Goal: Information Seeking & Learning: Learn about a topic

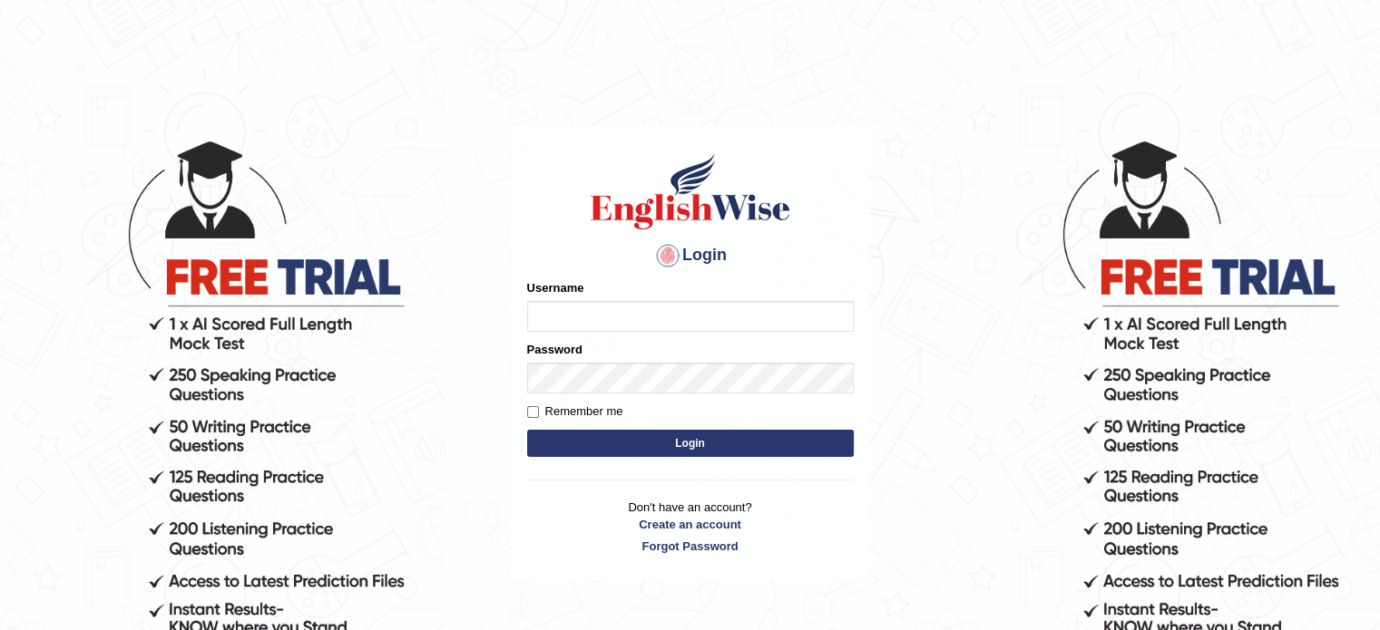
type input "Badmaarag"
click at [631, 452] on button "Login" at bounding box center [690, 443] width 327 height 27
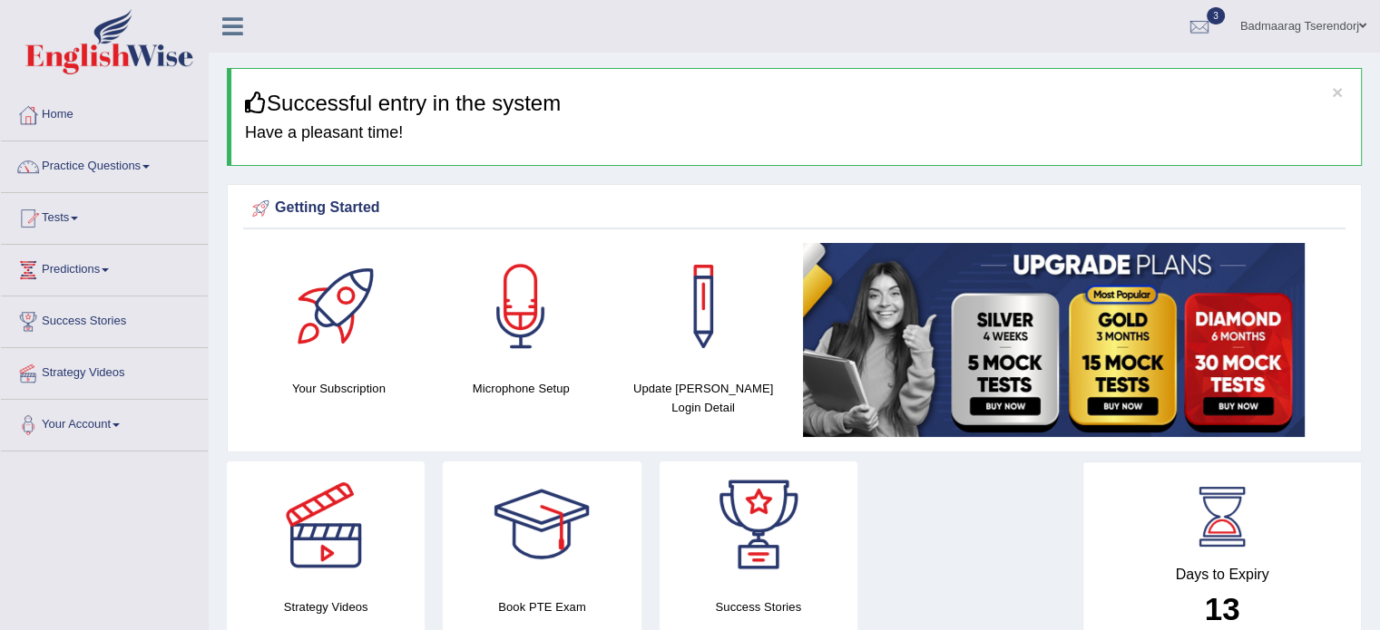
click at [133, 168] on link "Practice Questions" at bounding box center [104, 163] width 207 height 45
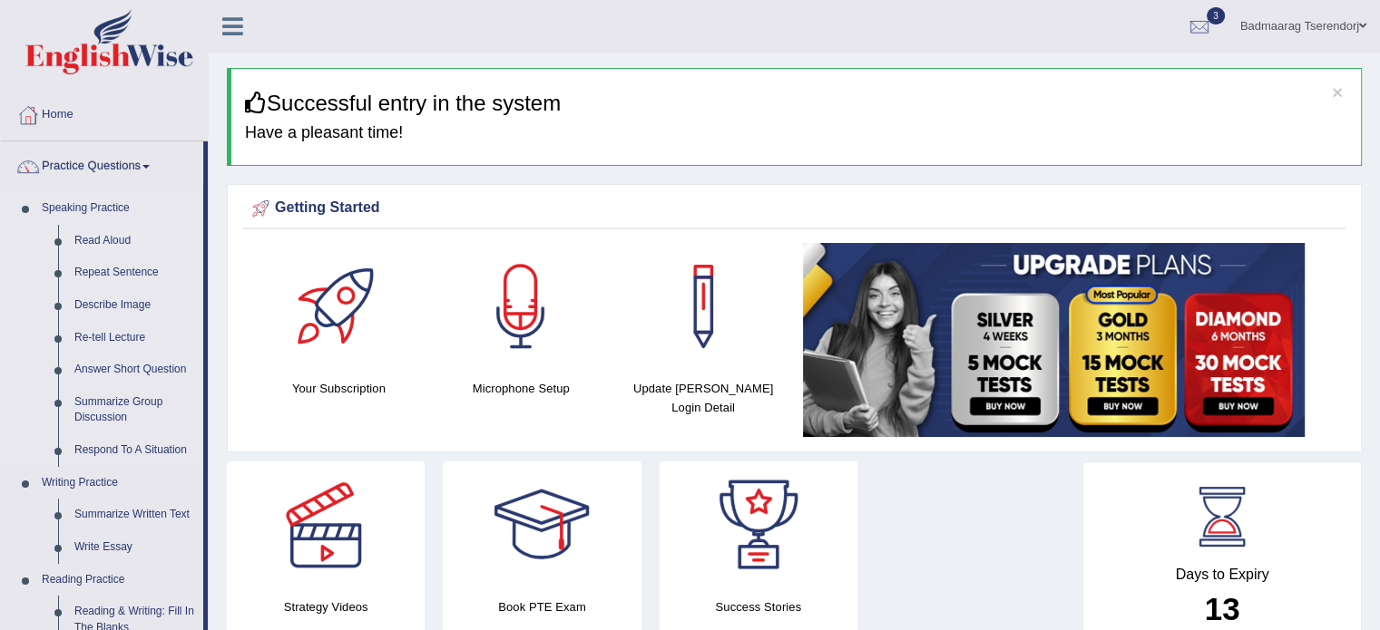
click at [105, 243] on link "Read Aloud" at bounding box center [134, 241] width 137 height 33
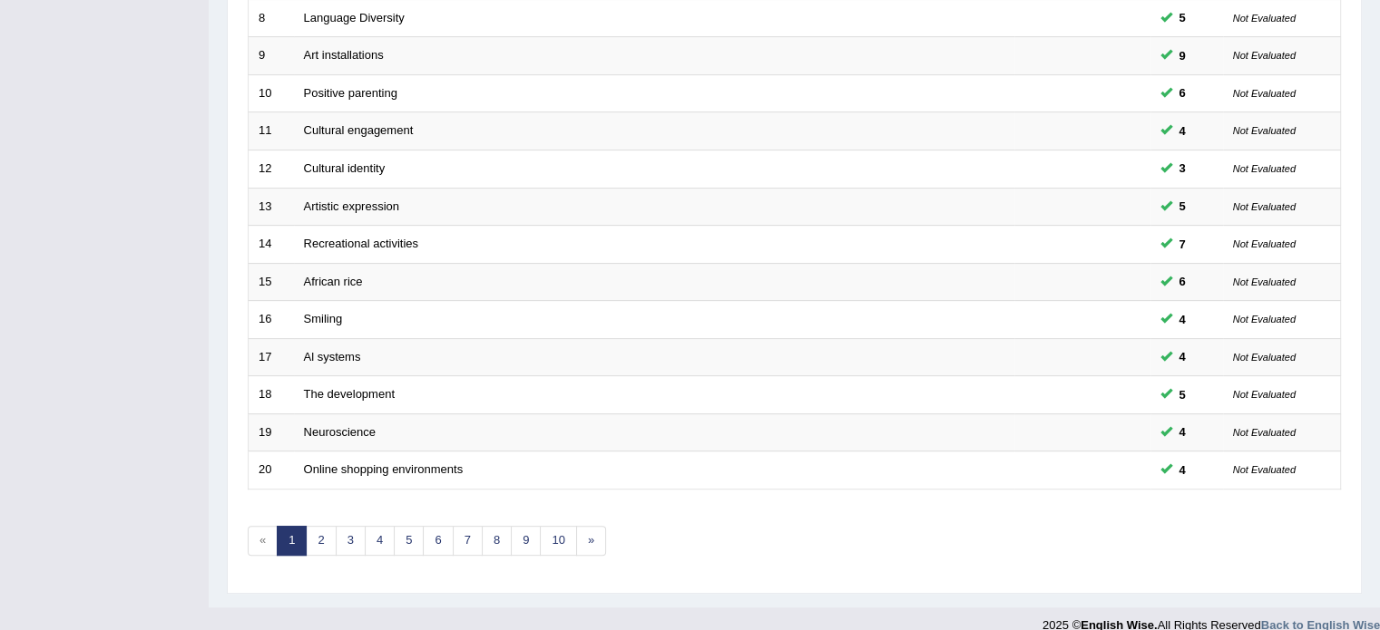
scroll to position [565, 0]
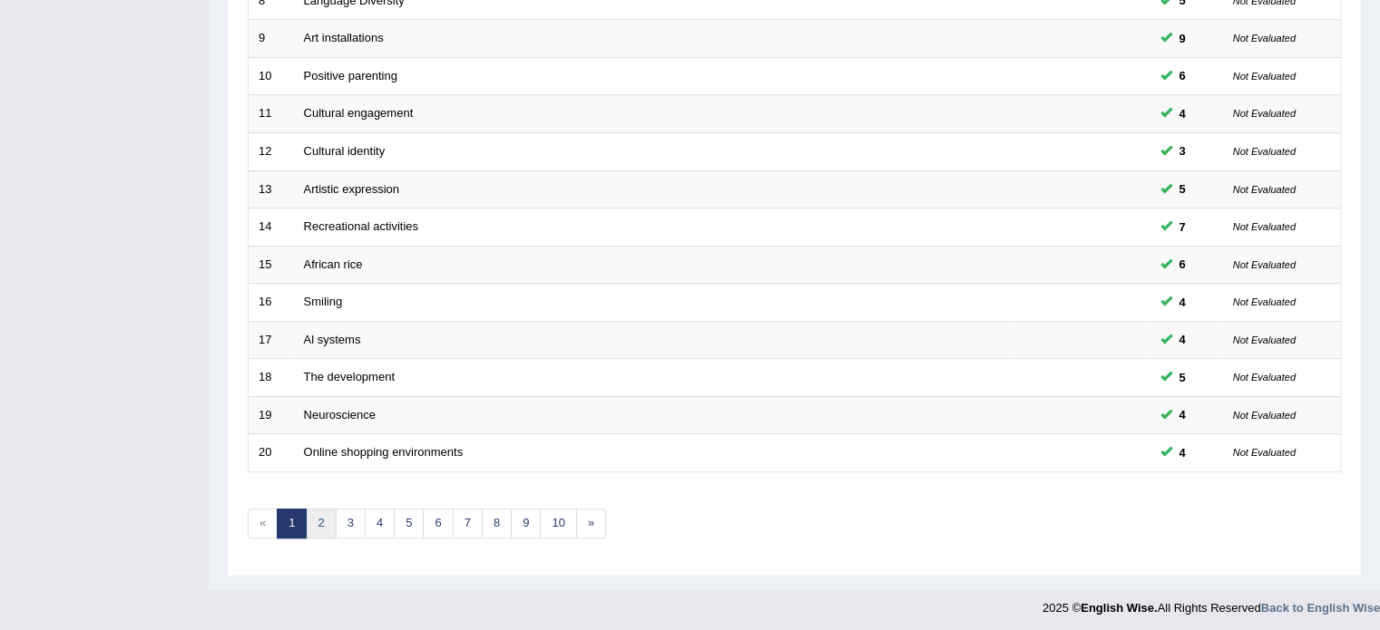
click at [323, 512] on link "2" at bounding box center [321, 524] width 30 height 30
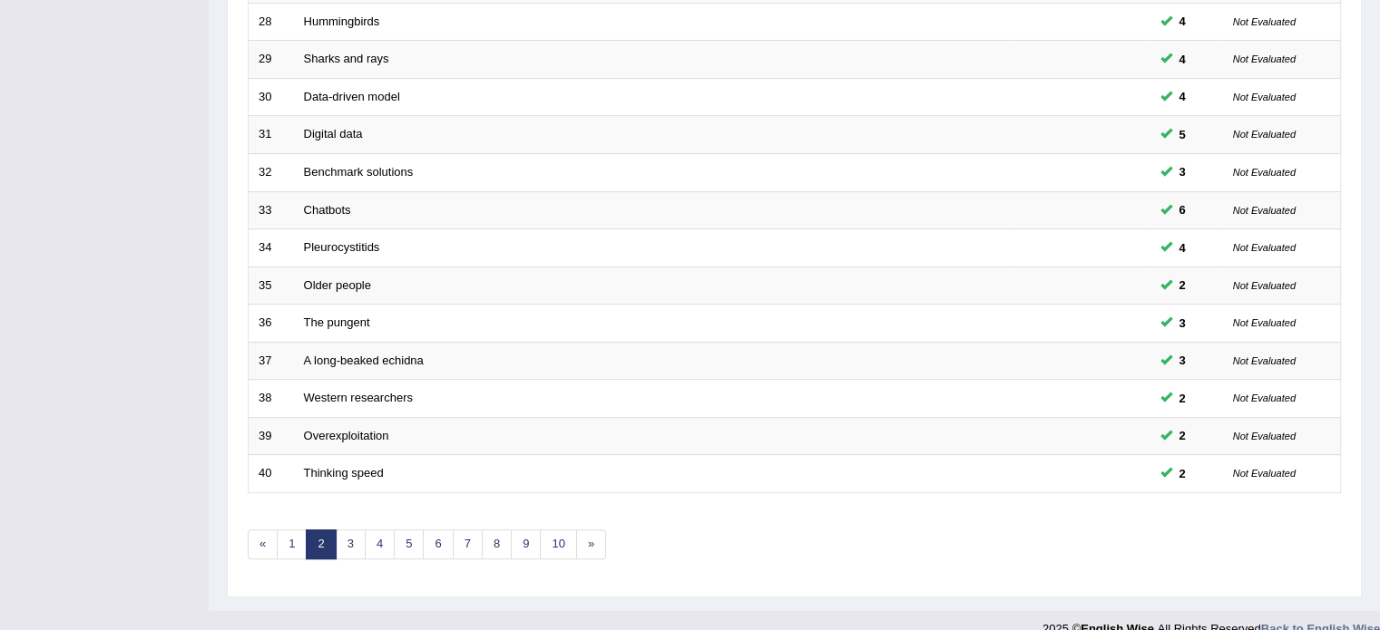
scroll to position [565, 0]
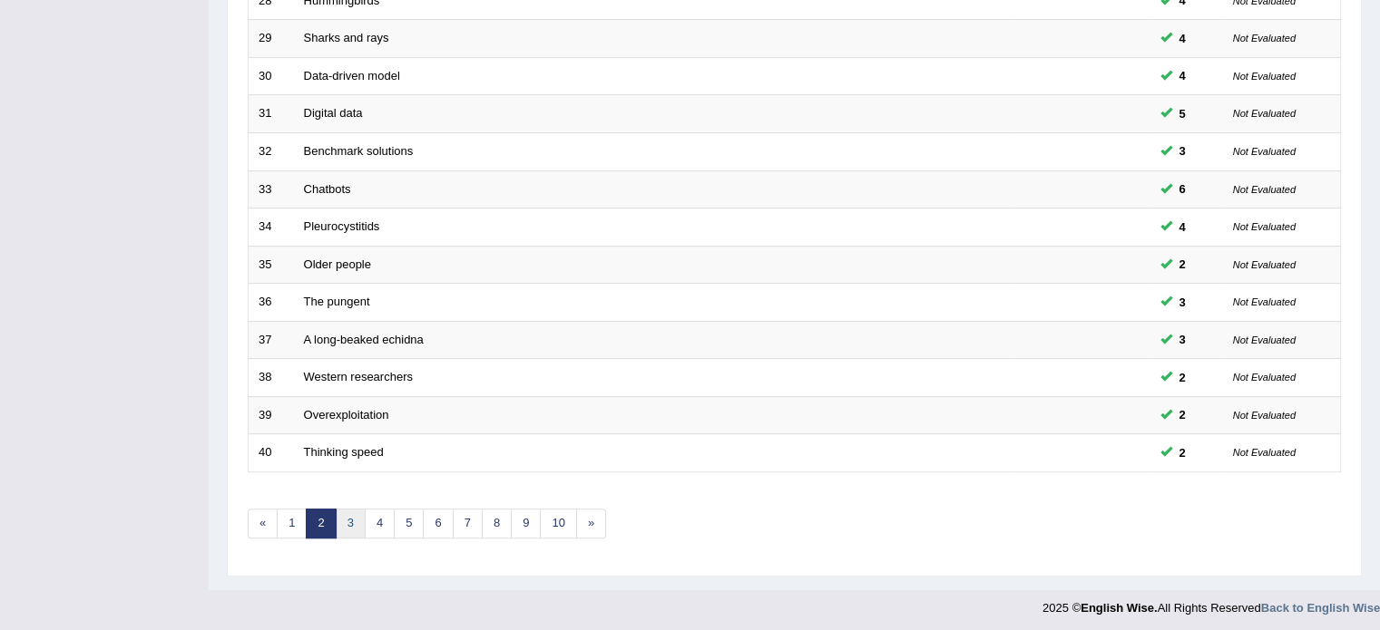
click at [350, 520] on link "3" at bounding box center [351, 524] width 30 height 30
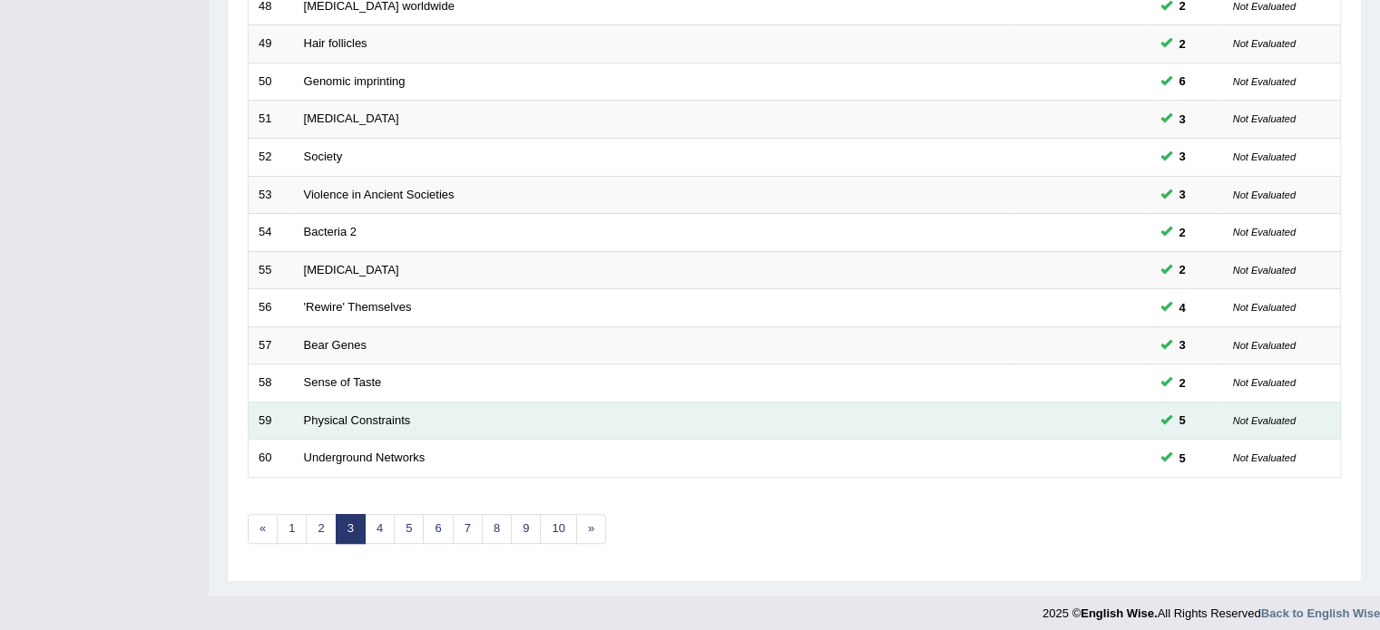
scroll to position [565, 0]
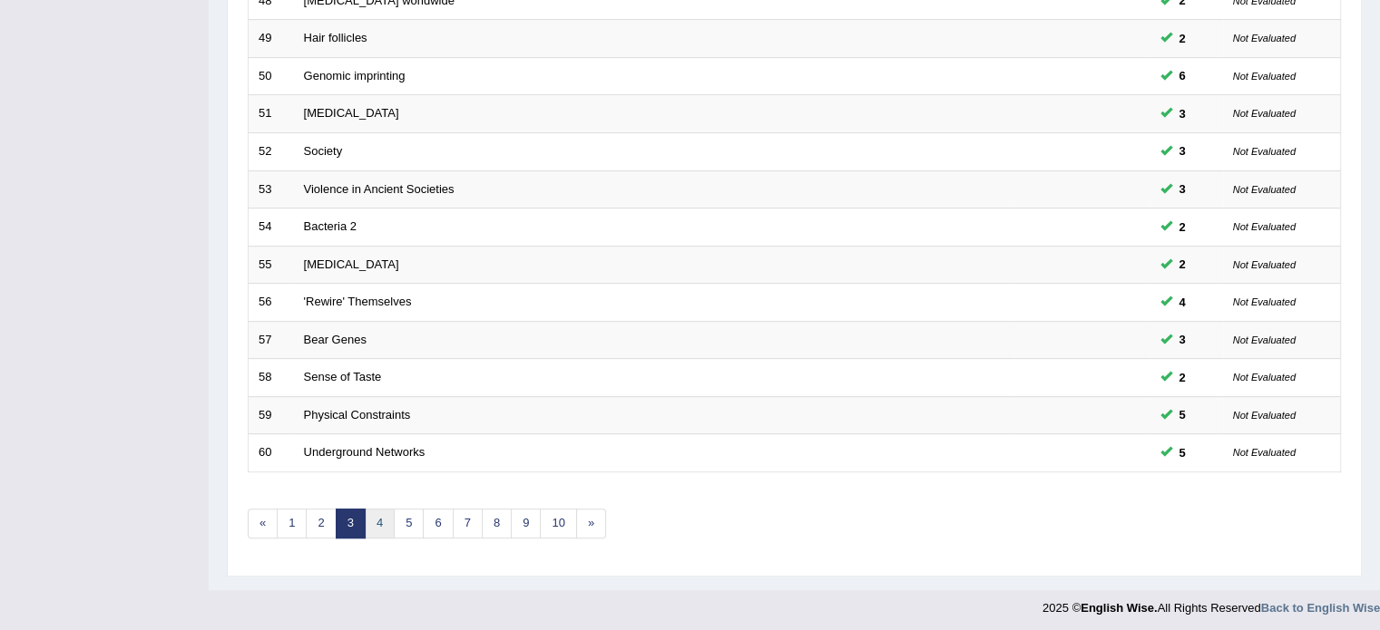
click at [381, 514] on link "4" at bounding box center [380, 524] width 30 height 30
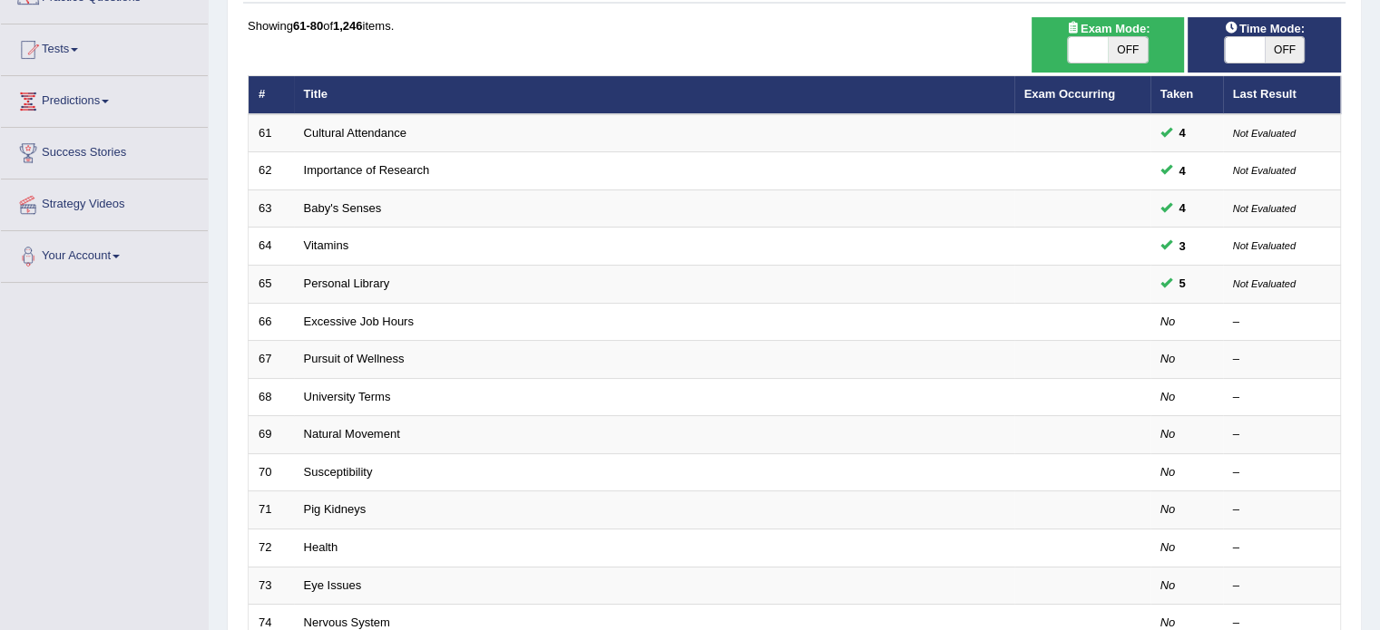
scroll to position [181, 0]
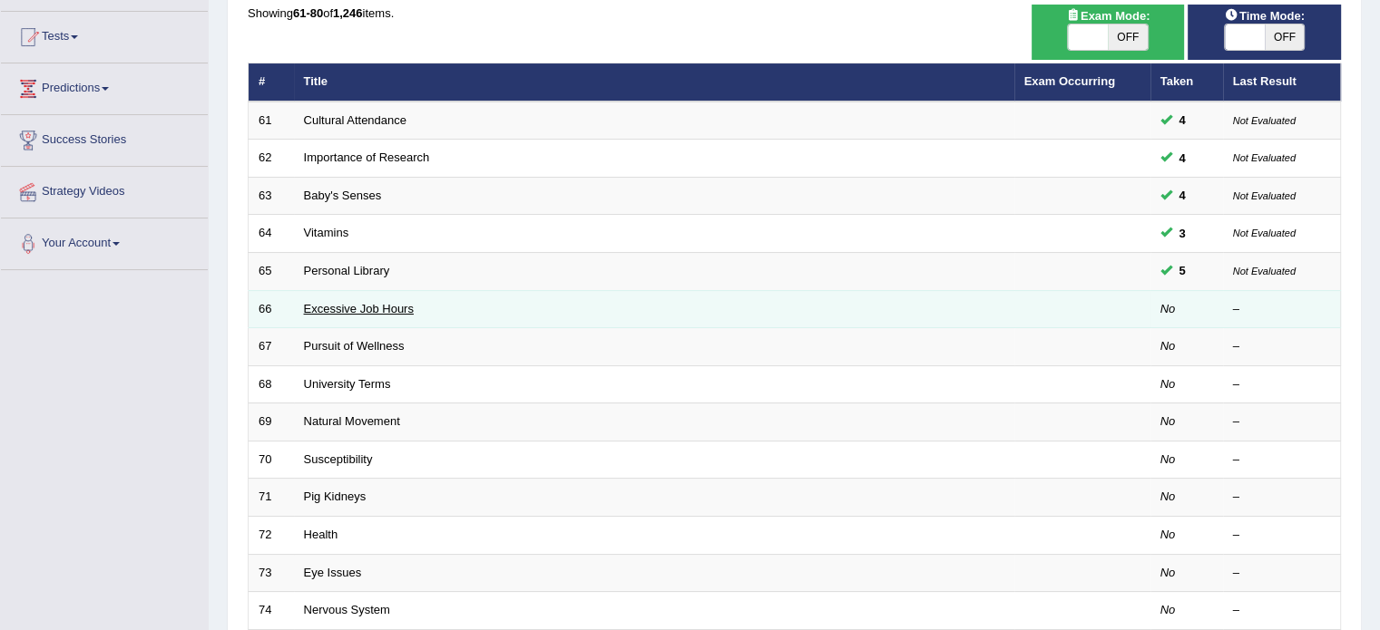
click at [358, 307] on link "Excessive Job Hours" at bounding box center [359, 309] width 110 height 14
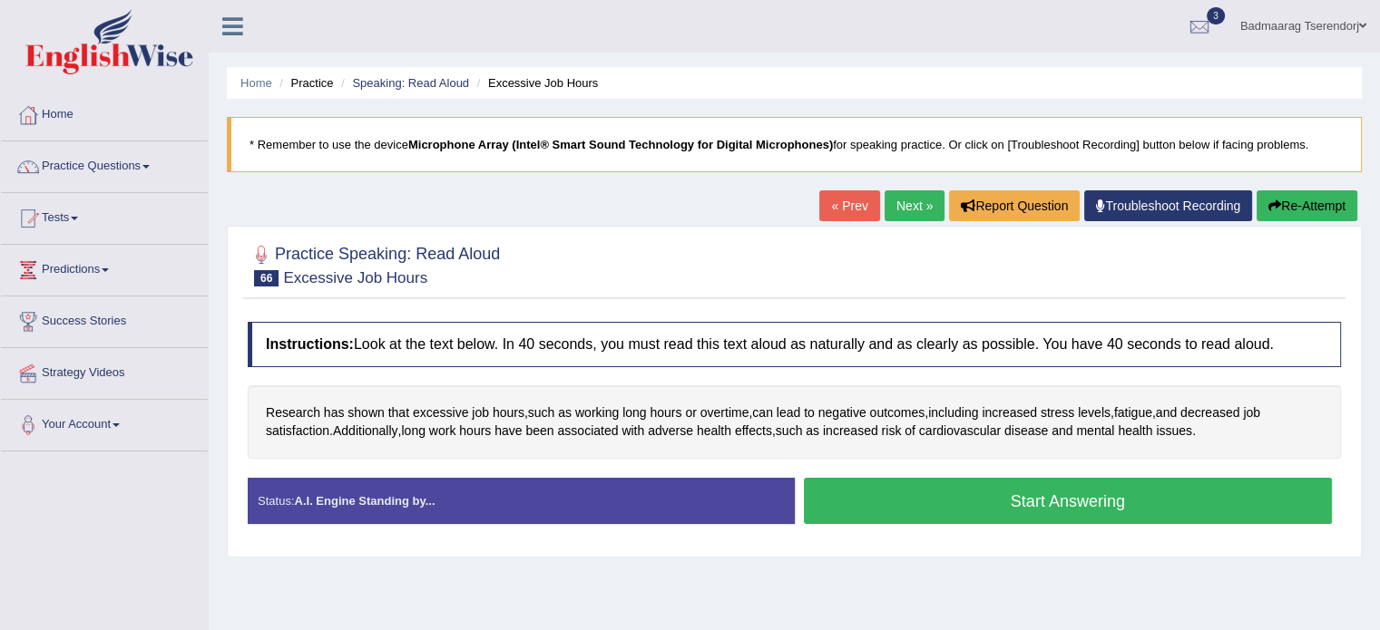
click at [891, 503] on button "Start Answering" at bounding box center [1068, 501] width 529 height 46
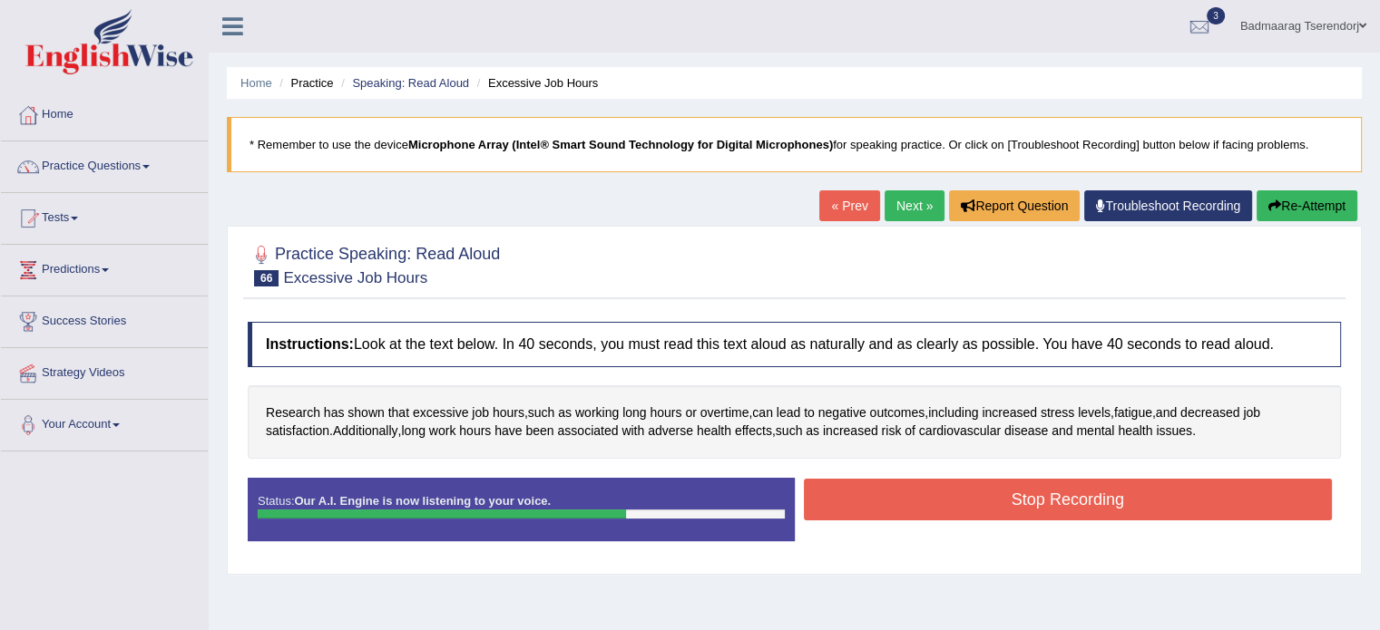
click at [968, 492] on button "Stop Recording" at bounding box center [1068, 500] width 529 height 42
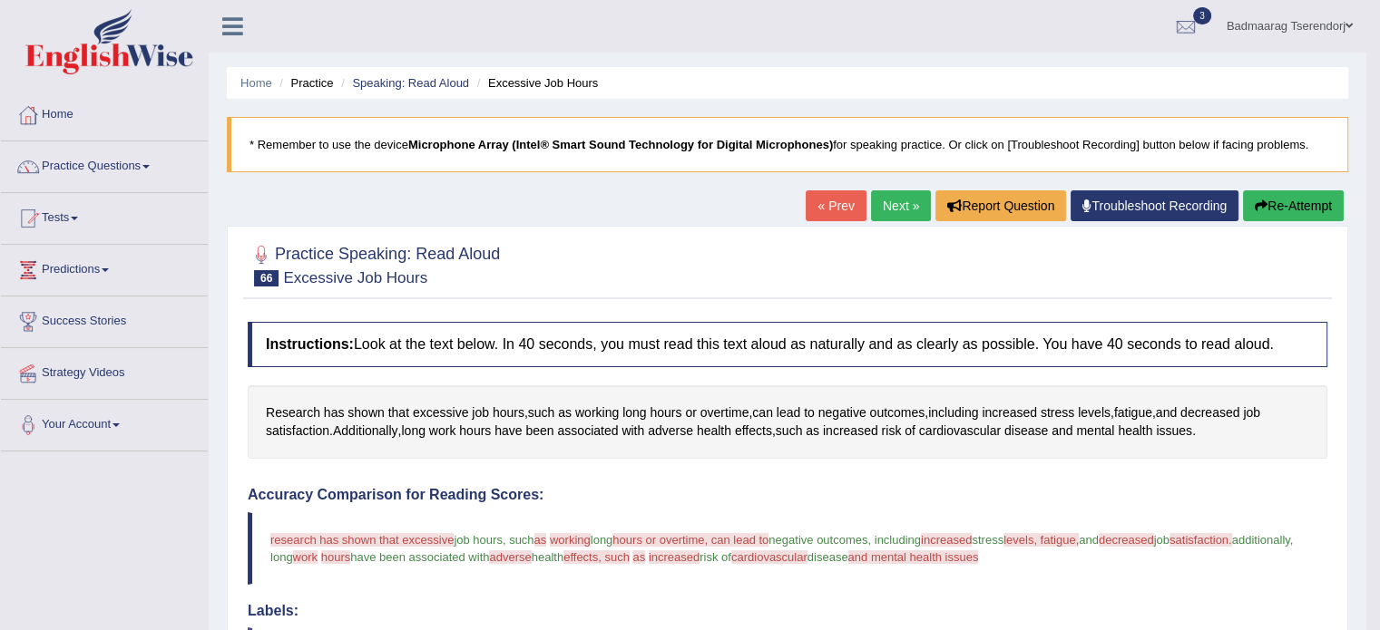
click at [1305, 200] on button "Re-Attempt" at bounding box center [1293, 205] width 101 height 31
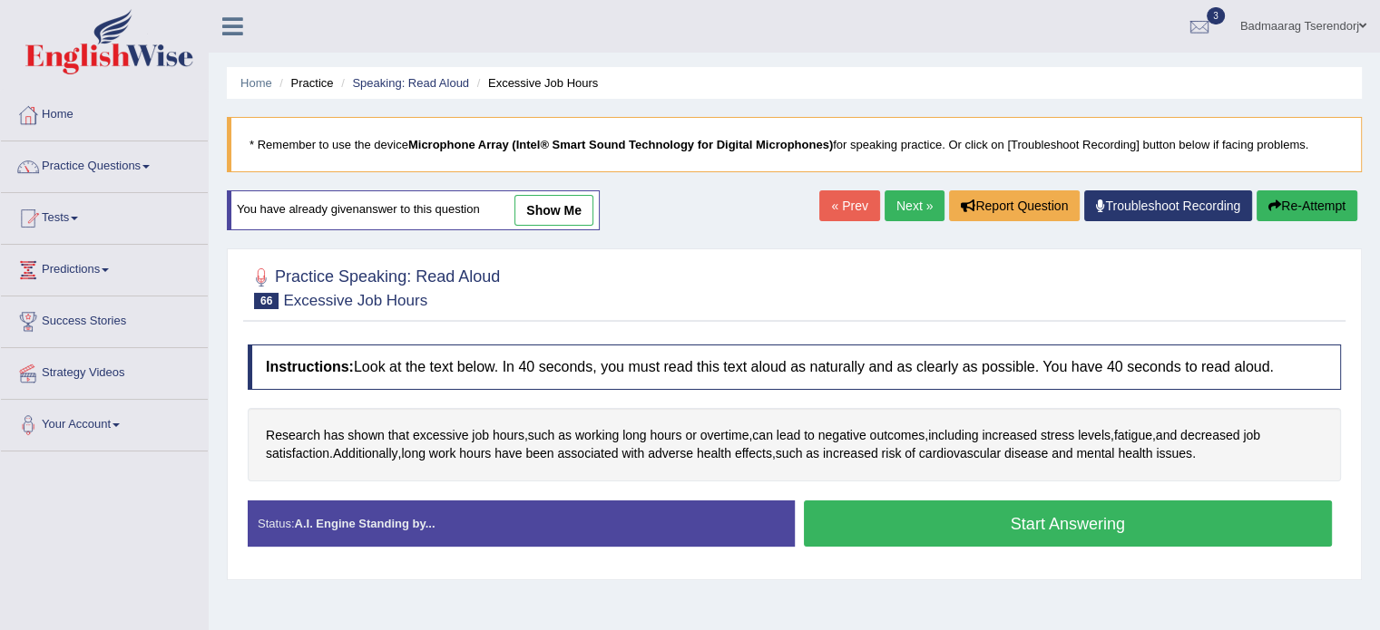
click at [1249, 519] on button "Start Answering" at bounding box center [1068, 524] width 529 height 46
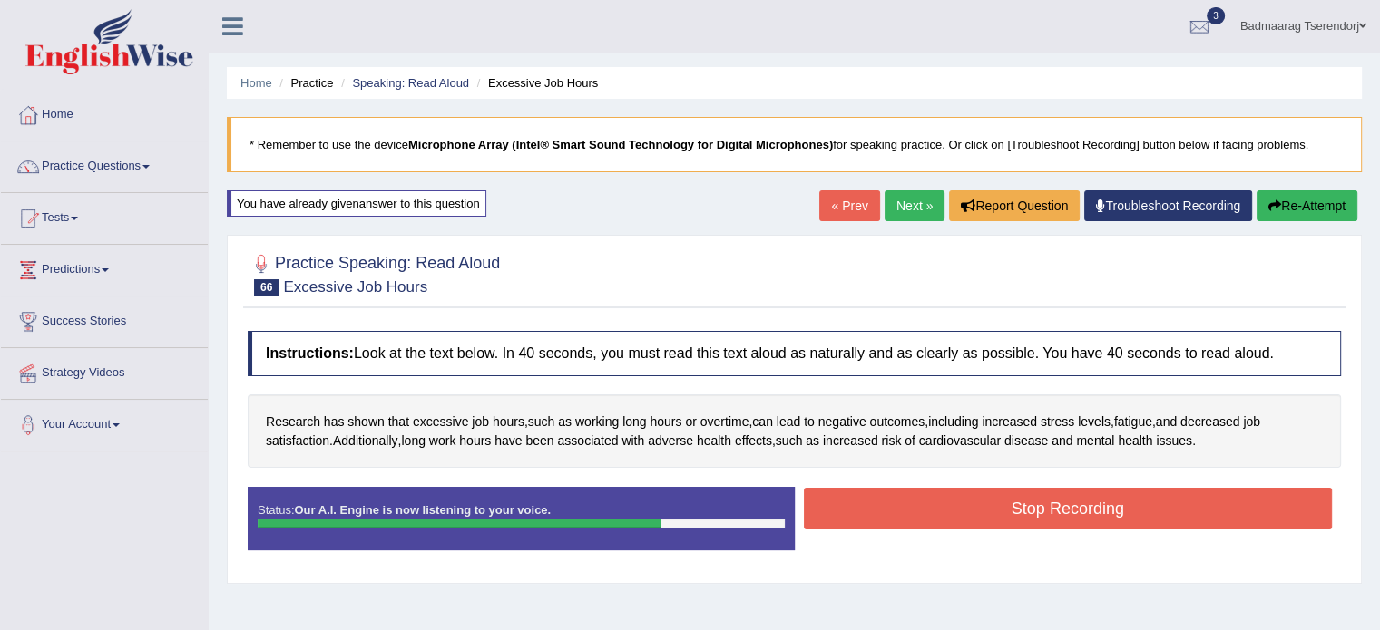
click at [1234, 504] on button "Stop Recording" at bounding box center [1068, 509] width 529 height 42
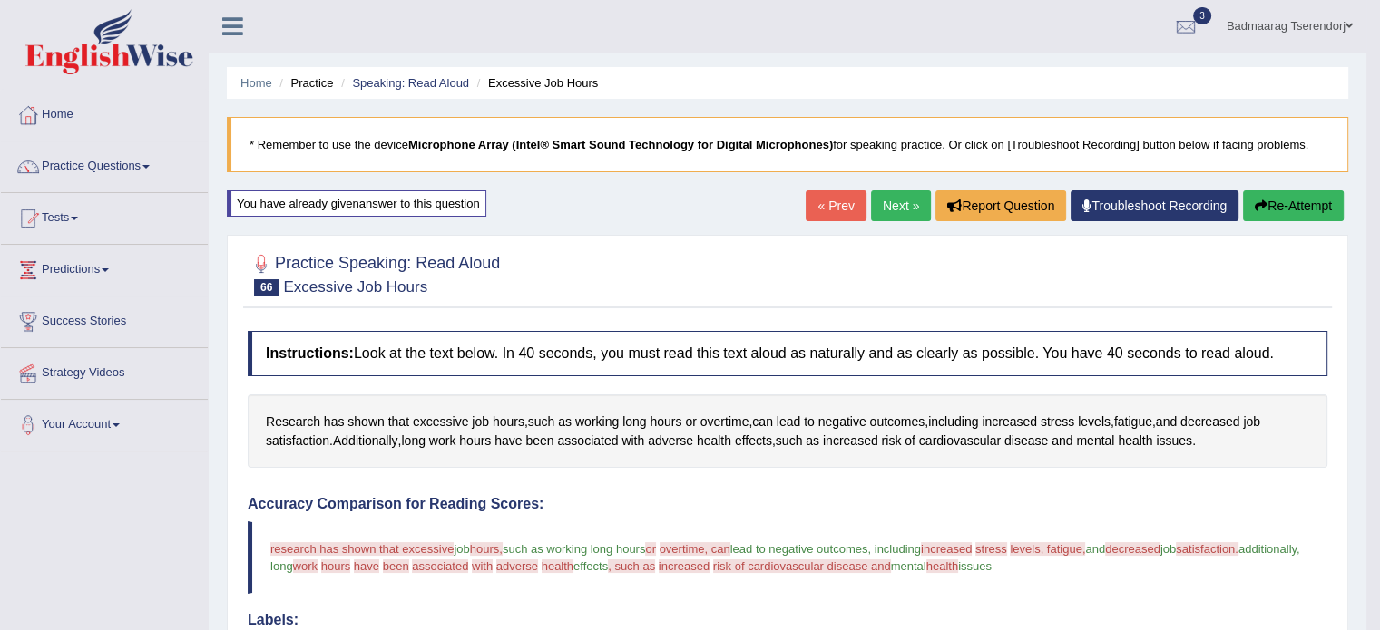
click at [1291, 195] on button "Re-Attempt" at bounding box center [1293, 205] width 101 height 31
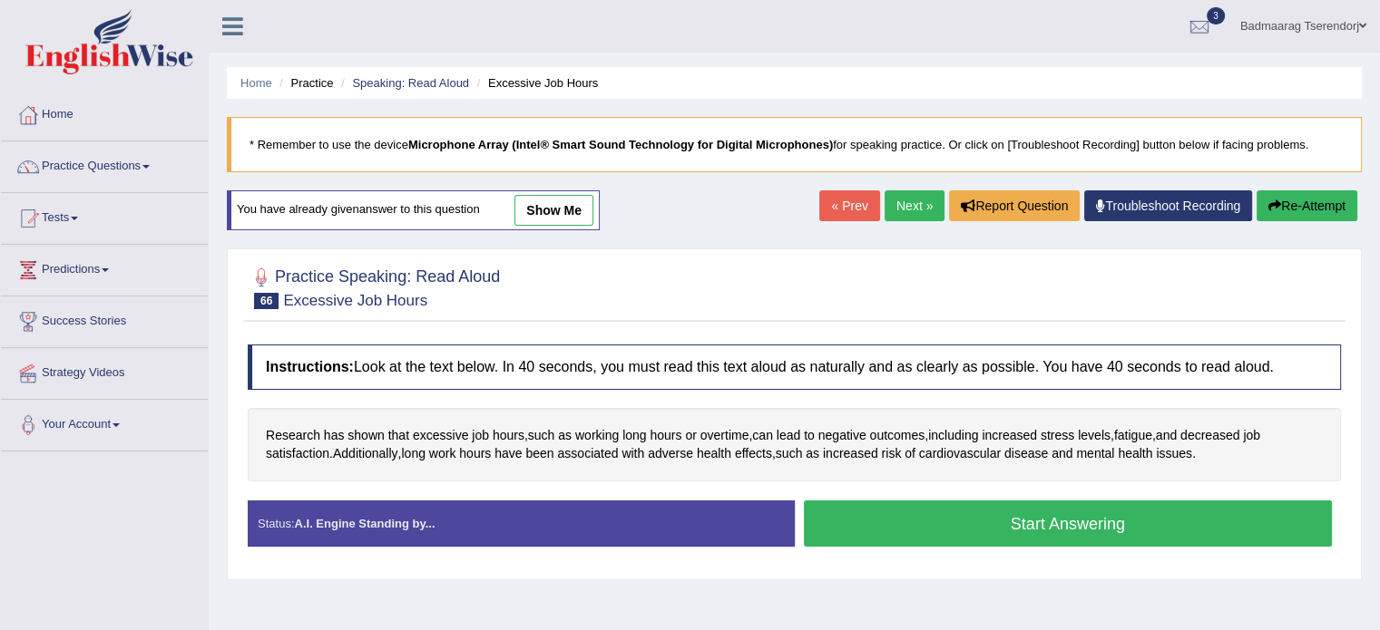
click at [1215, 532] on button "Start Answering" at bounding box center [1068, 524] width 529 height 46
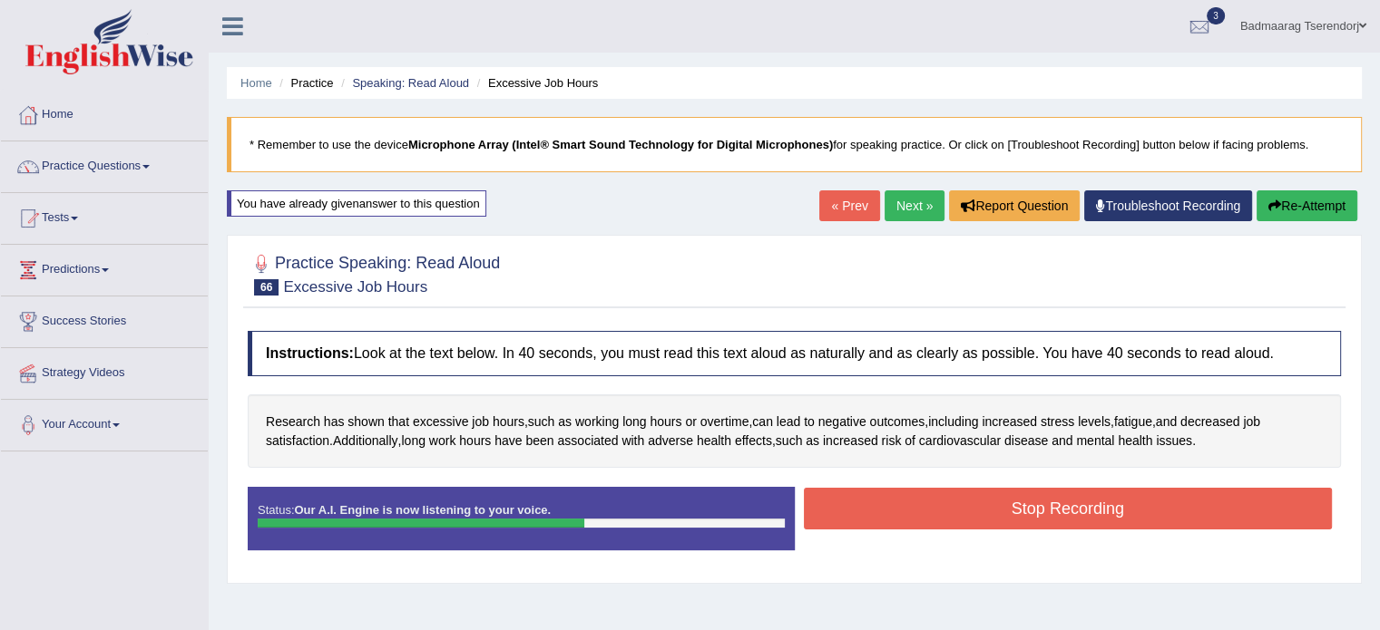
click at [1195, 502] on button "Stop Recording" at bounding box center [1068, 509] width 529 height 42
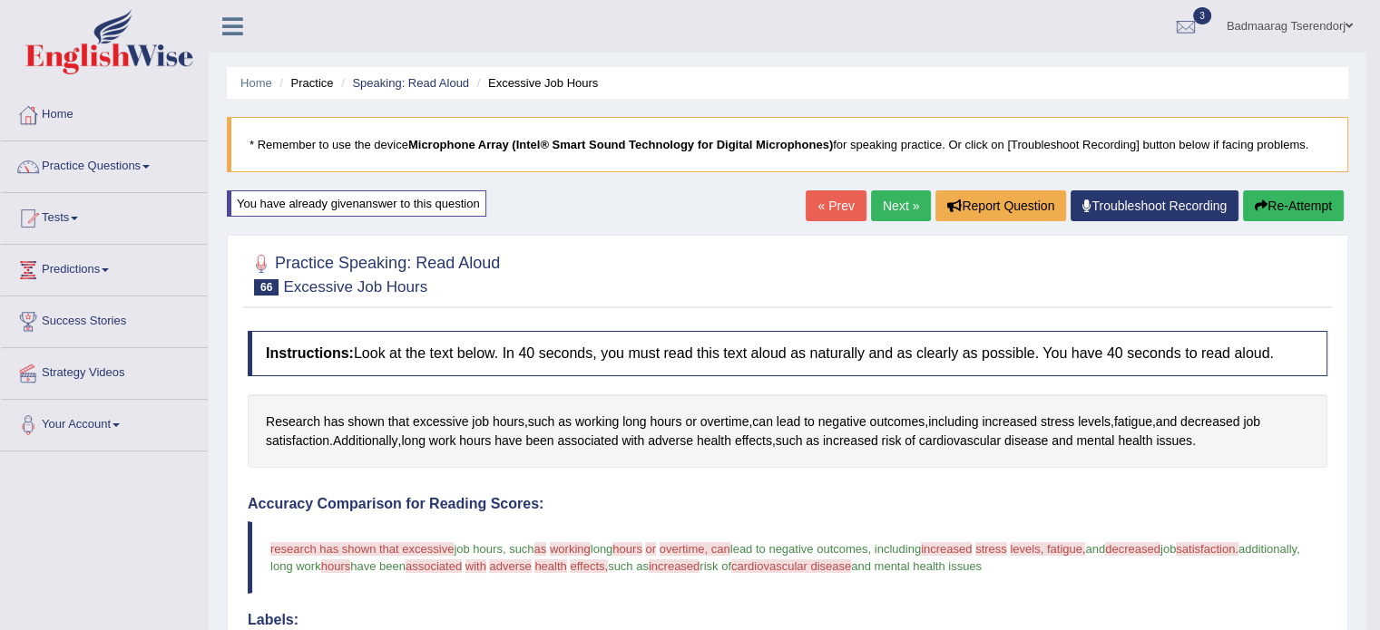
click at [1299, 208] on button "Re-Attempt" at bounding box center [1293, 205] width 101 height 31
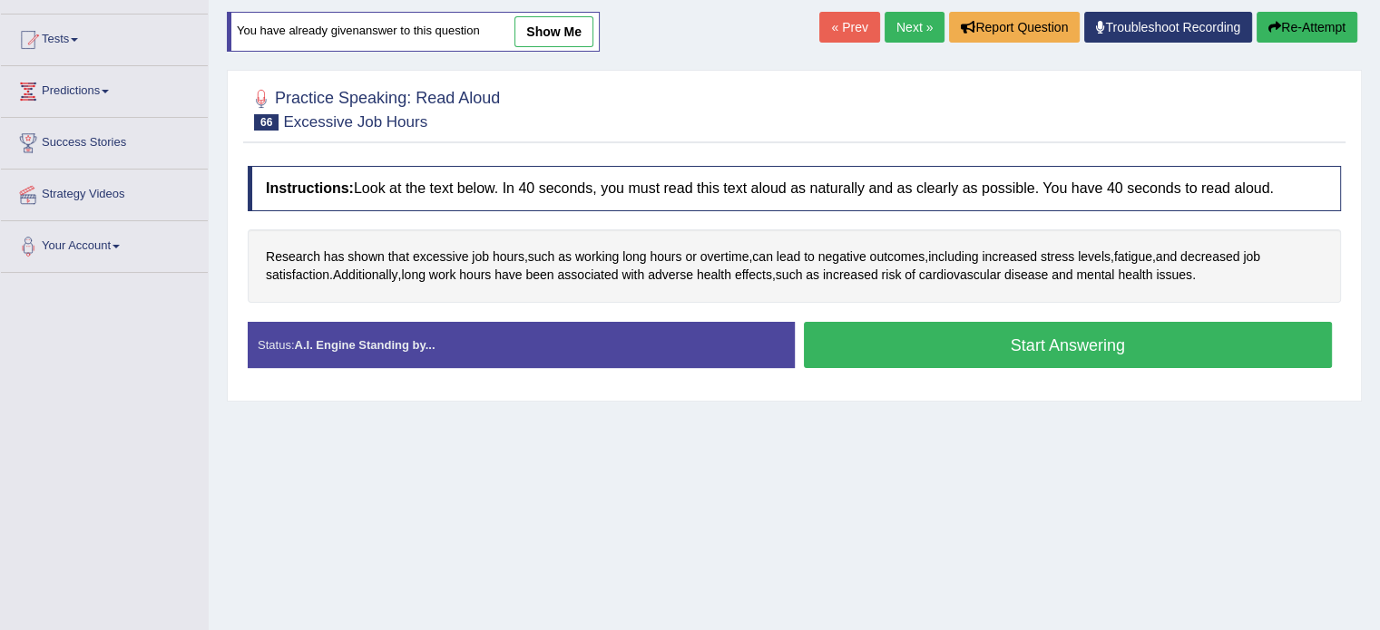
scroll to position [181, 0]
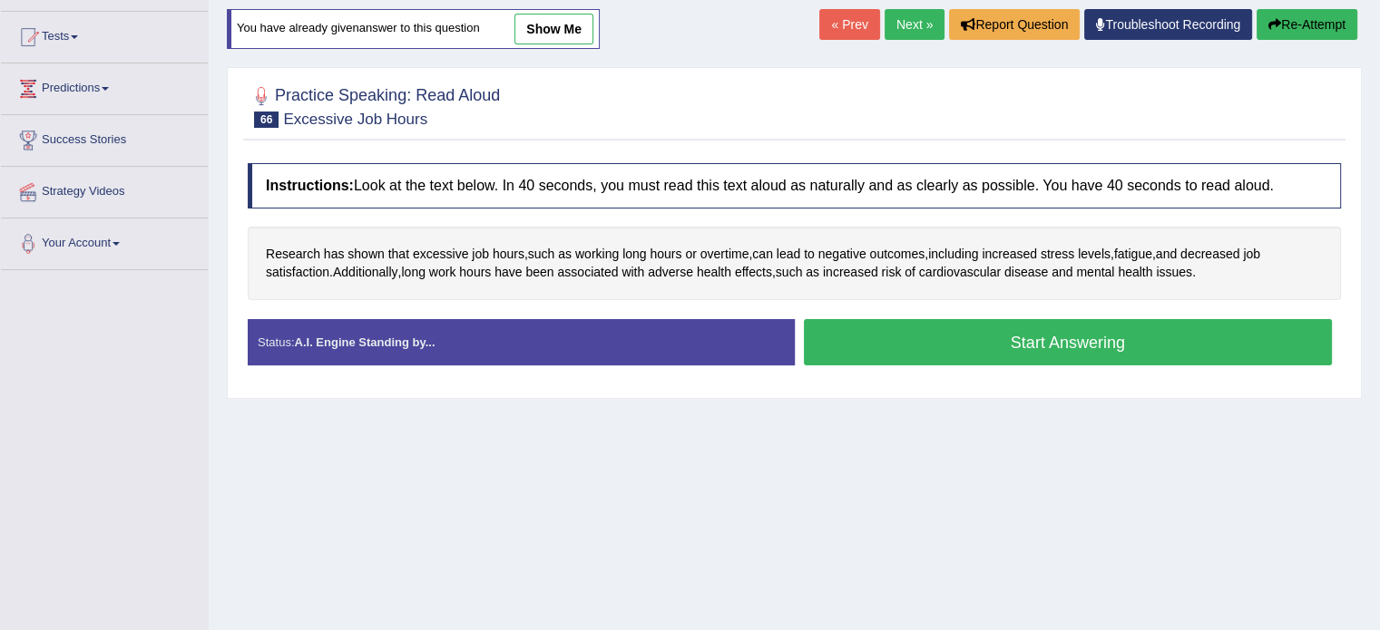
click at [1138, 344] on button "Start Answering" at bounding box center [1068, 342] width 529 height 46
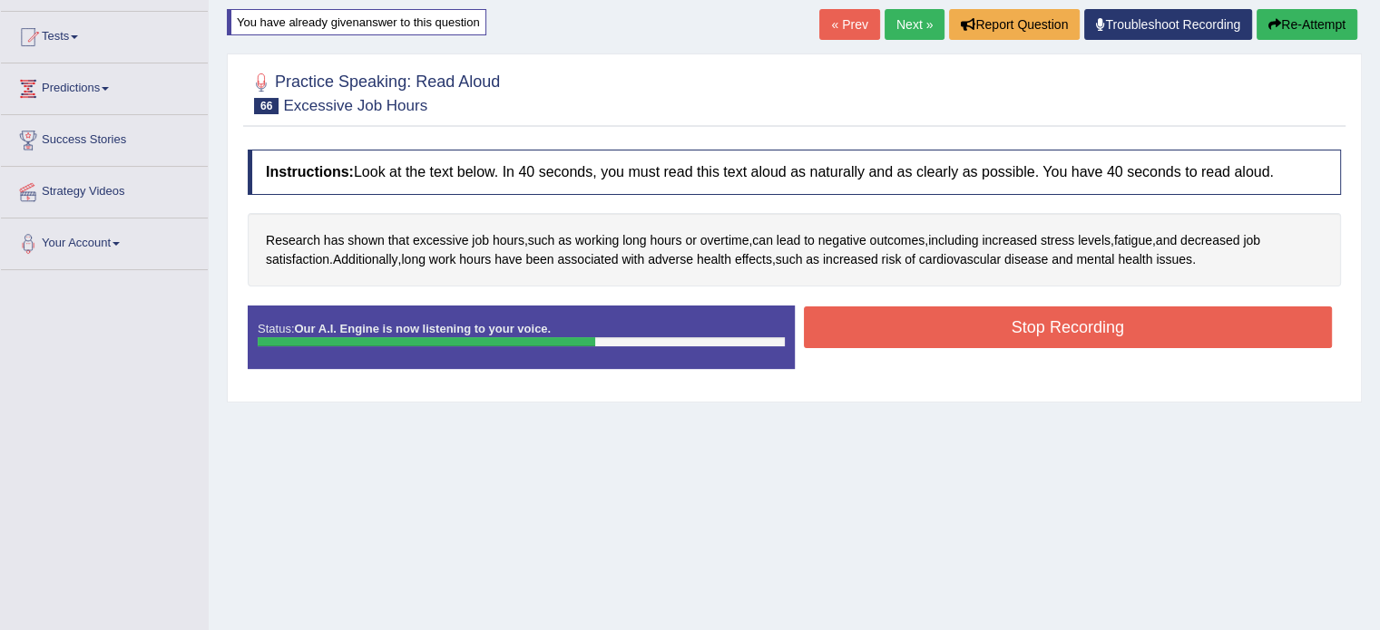
click at [1194, 322] on button "Stop Recording" at bounding box center [1068, 328] width 529 height 42
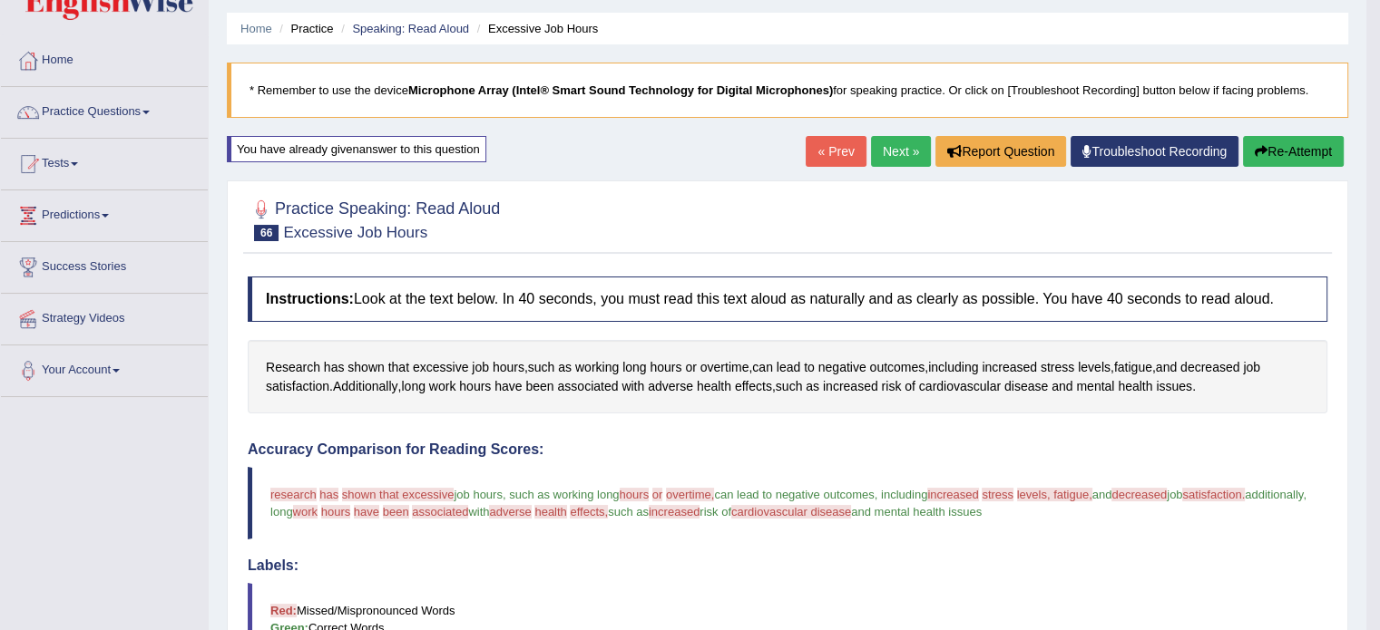
scroll to position [0, 0]
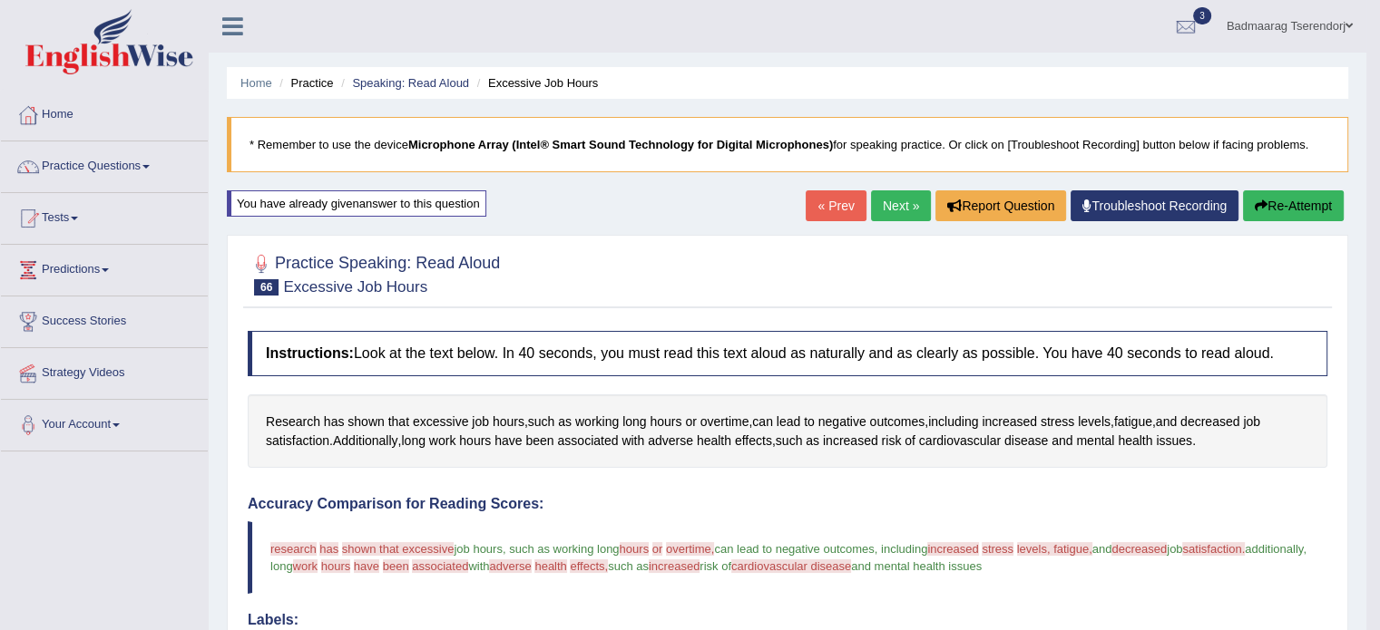
click at [893, 202] on link "Next »" at bounding box center [901, 205] width 60 height 31
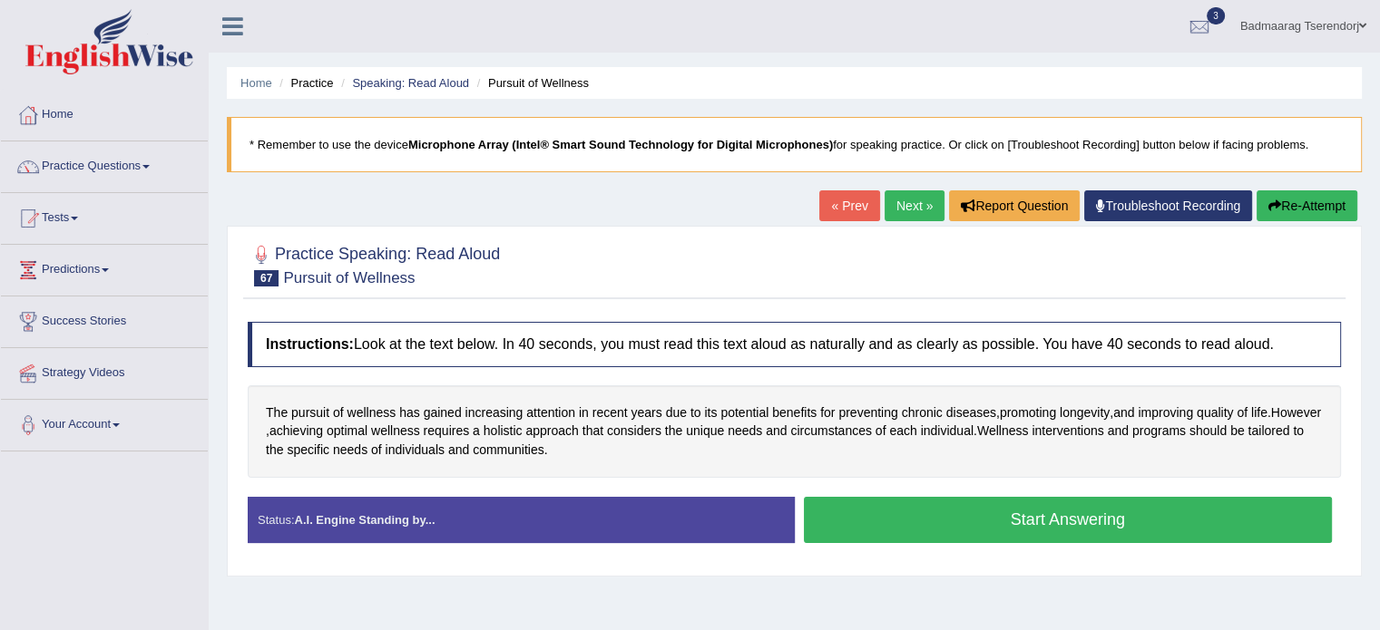
click at [972, 513] on button "Start Answering" at bounding box center [1068, 520] width 529 height 46
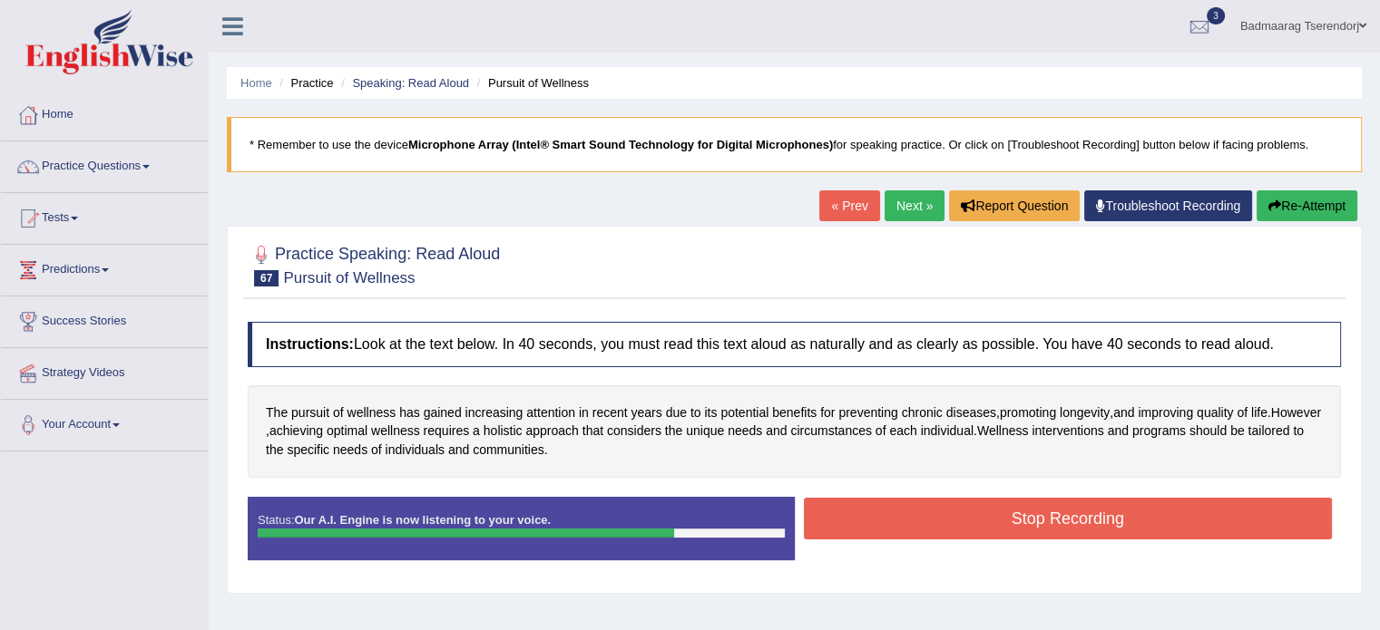
click at [969, 513] on button "Stop Recording" at bounding box center [1068, 519] width 529 height 42
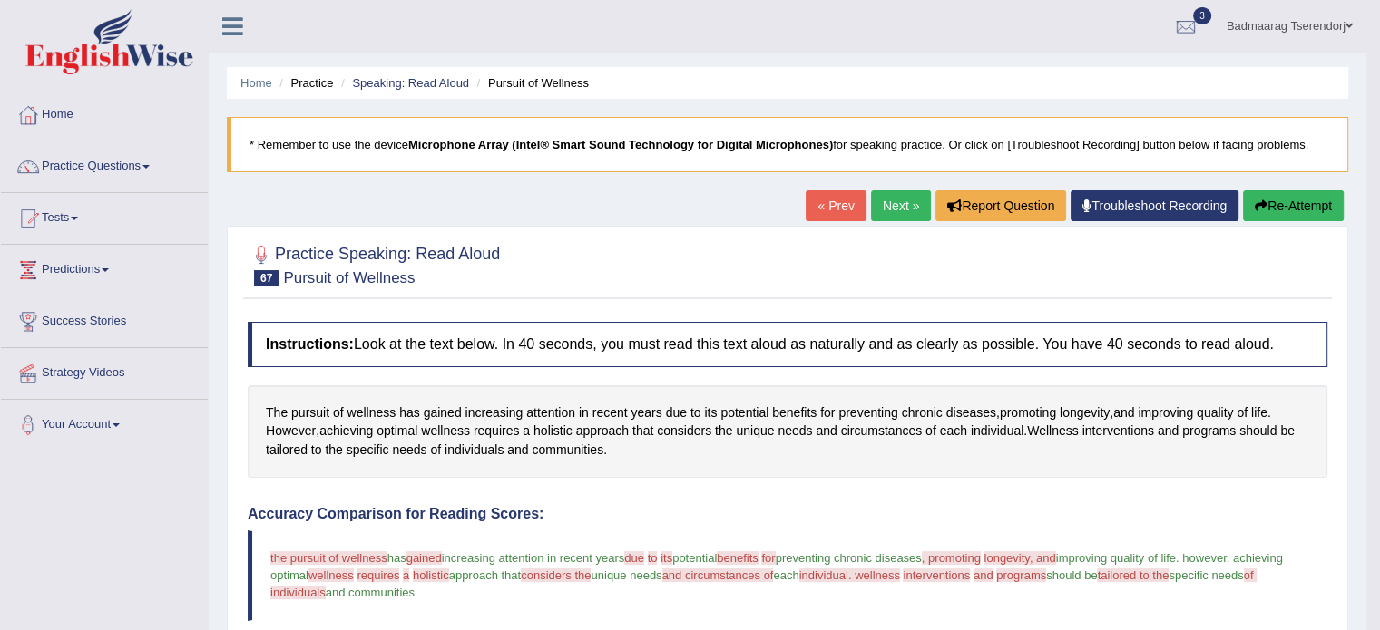
click at [1306, 202] on button "Re-Attempt" at bounding box center [1293, 205] width 101 height 31
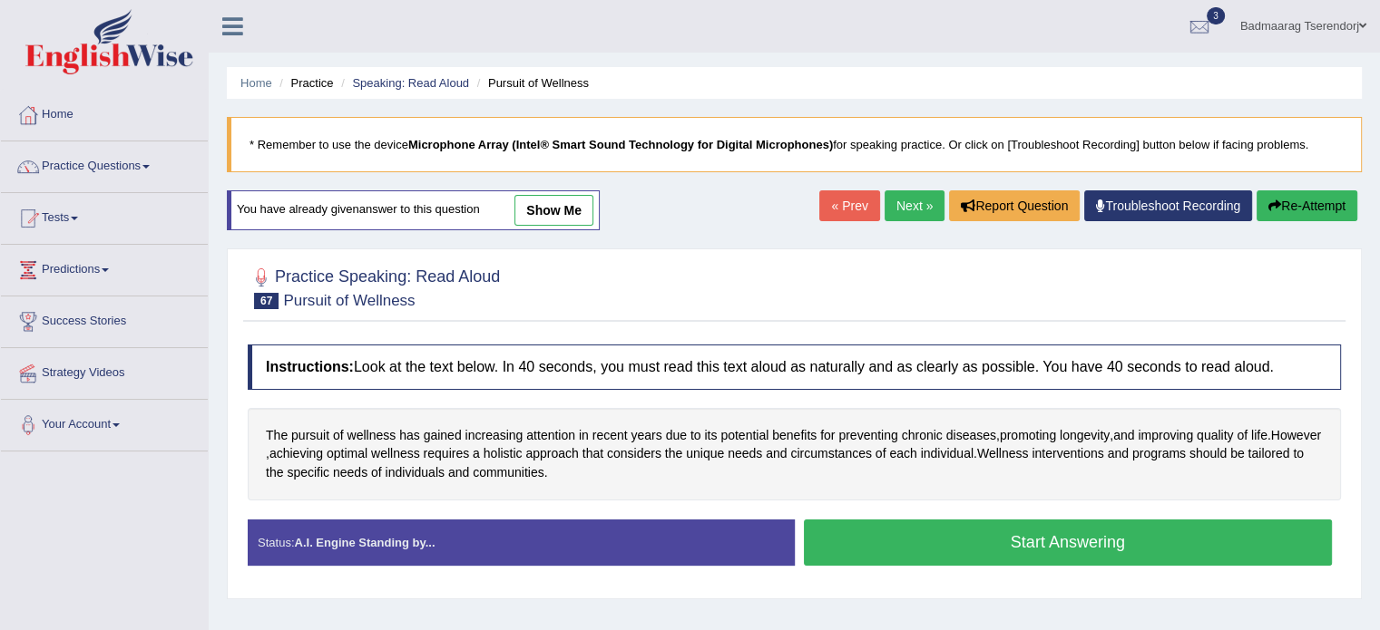
click at [1107, 543] on button "Start Answering" at bounding box center [1068, 543] width 529 height 46
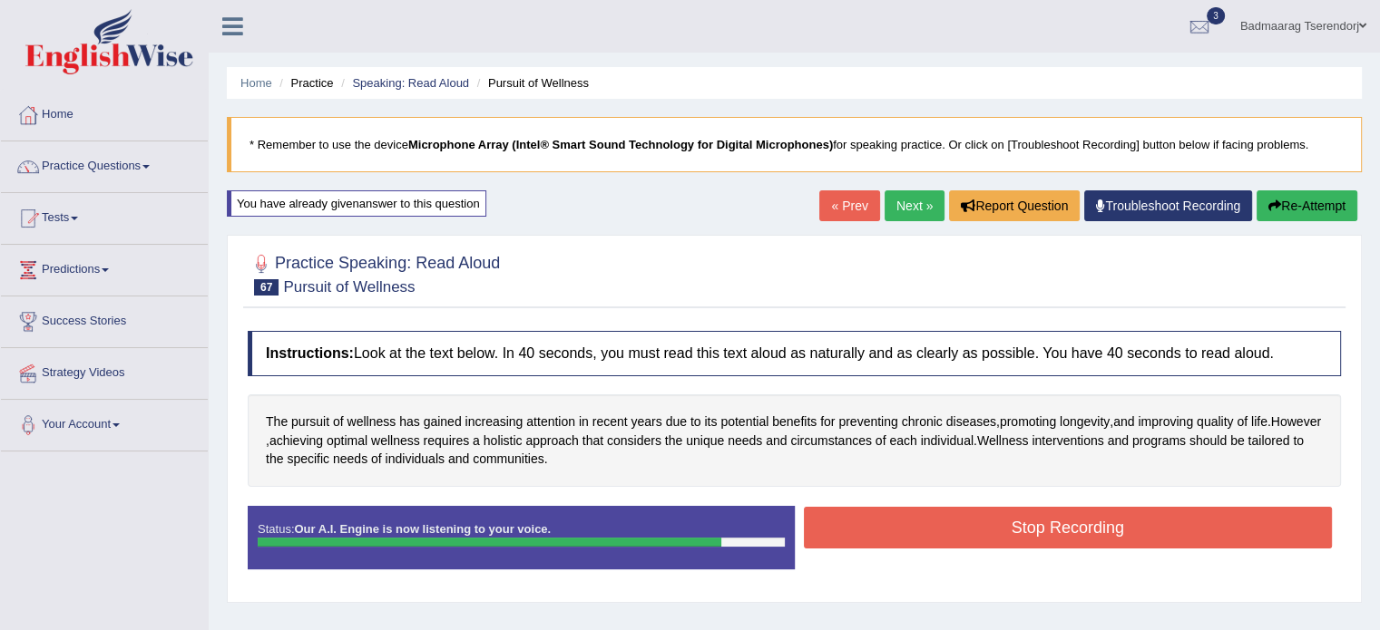
click at [997, 513] on button "Stop Recording" at bounding box center [1068, 528] width 529 height 42
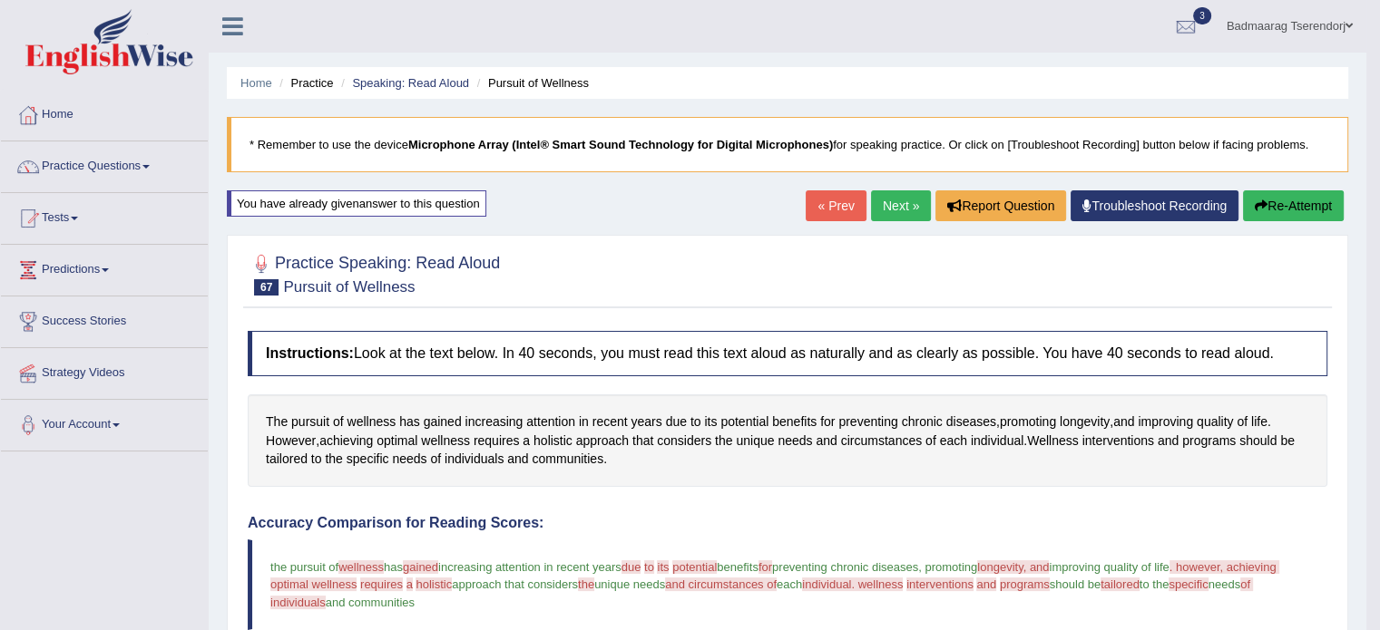
click at [1291, 206] on button "Re-Attempt" at bounding box center [1293, 205] width 101 height 31
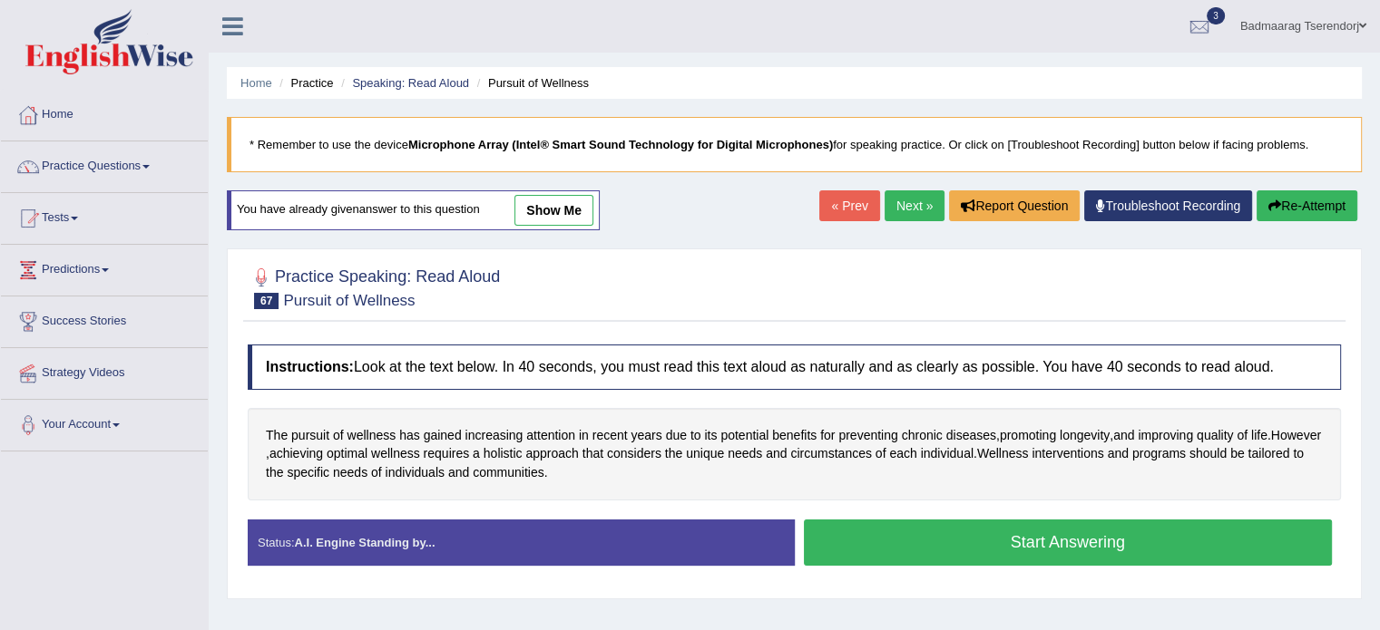
click at [866, 546] on button "Start Answering" at bounding box center [1068, 543] width 529 height 46
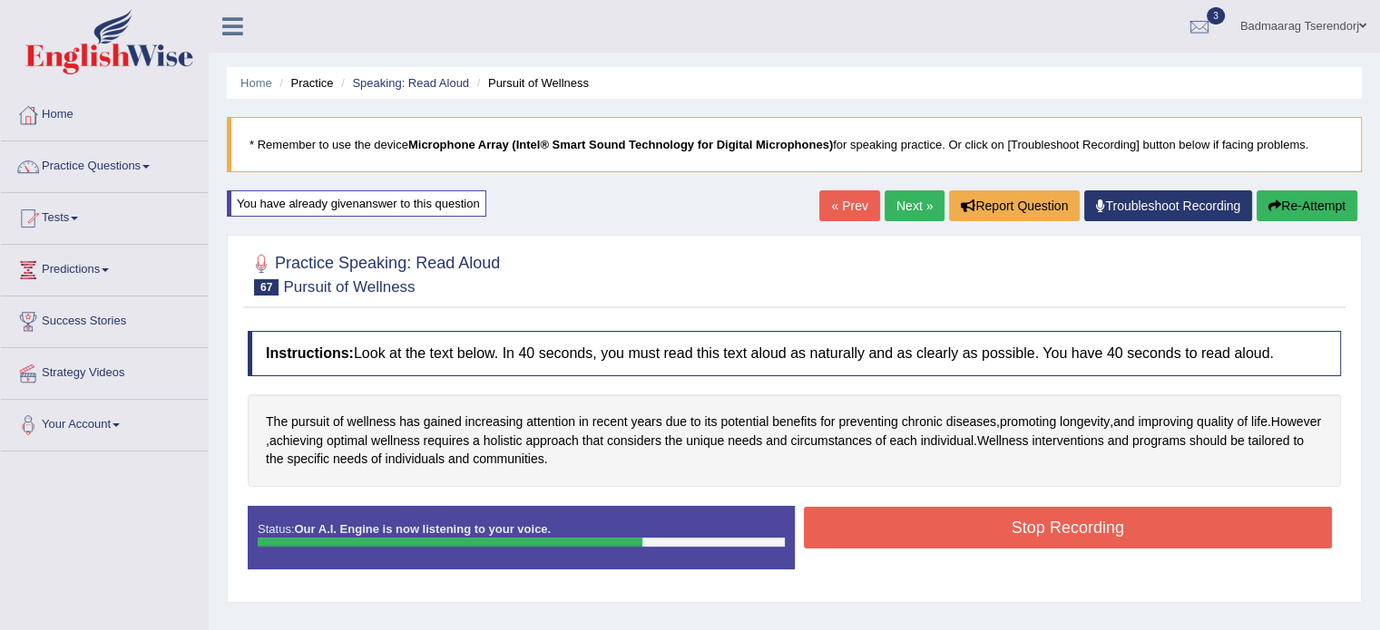
click at [889, 525] on button "Stop Recording" at bounding box center [1068, 528] width 529 height 42
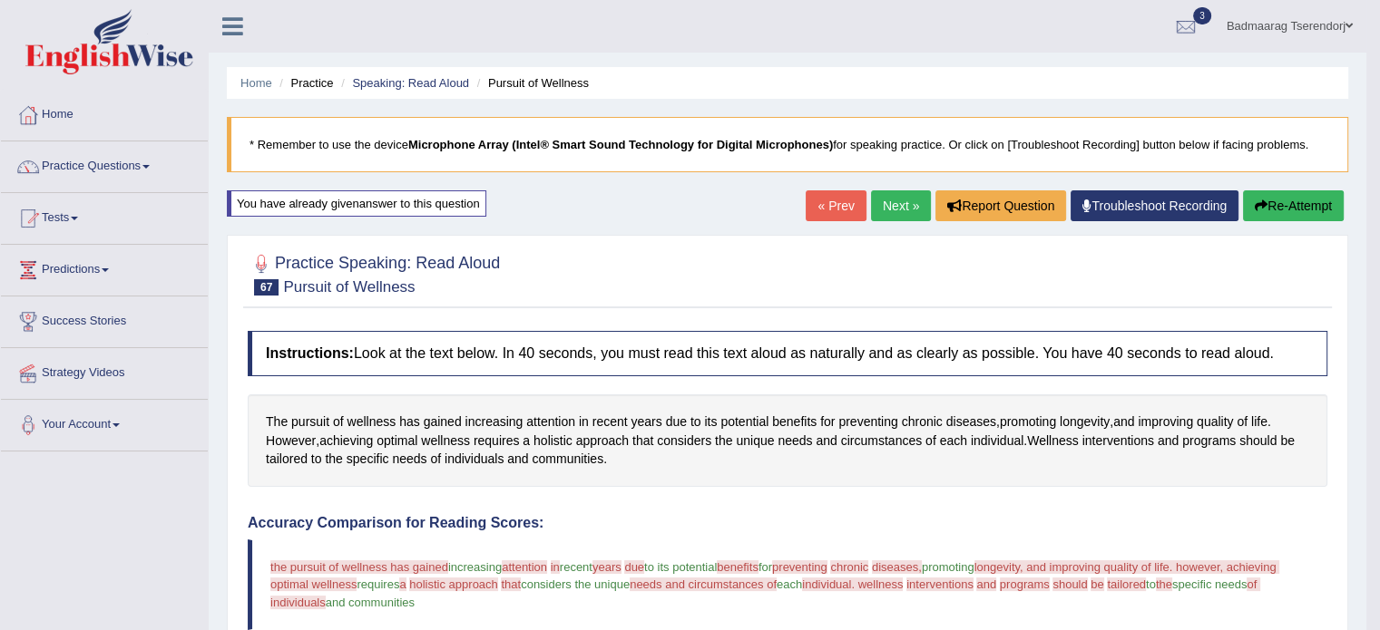
click at [123, 162] on link "Practice Questions" at bounding box center [104, 163] width 207 height 45
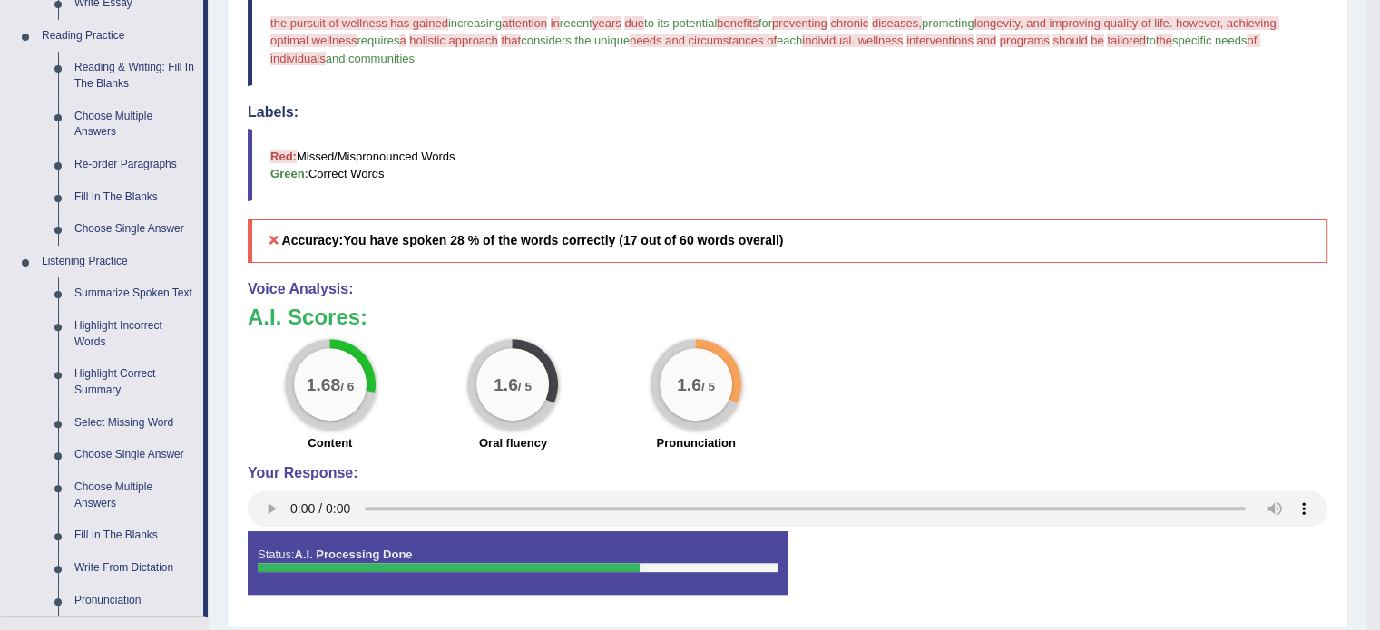
scroll to position [91, 0]
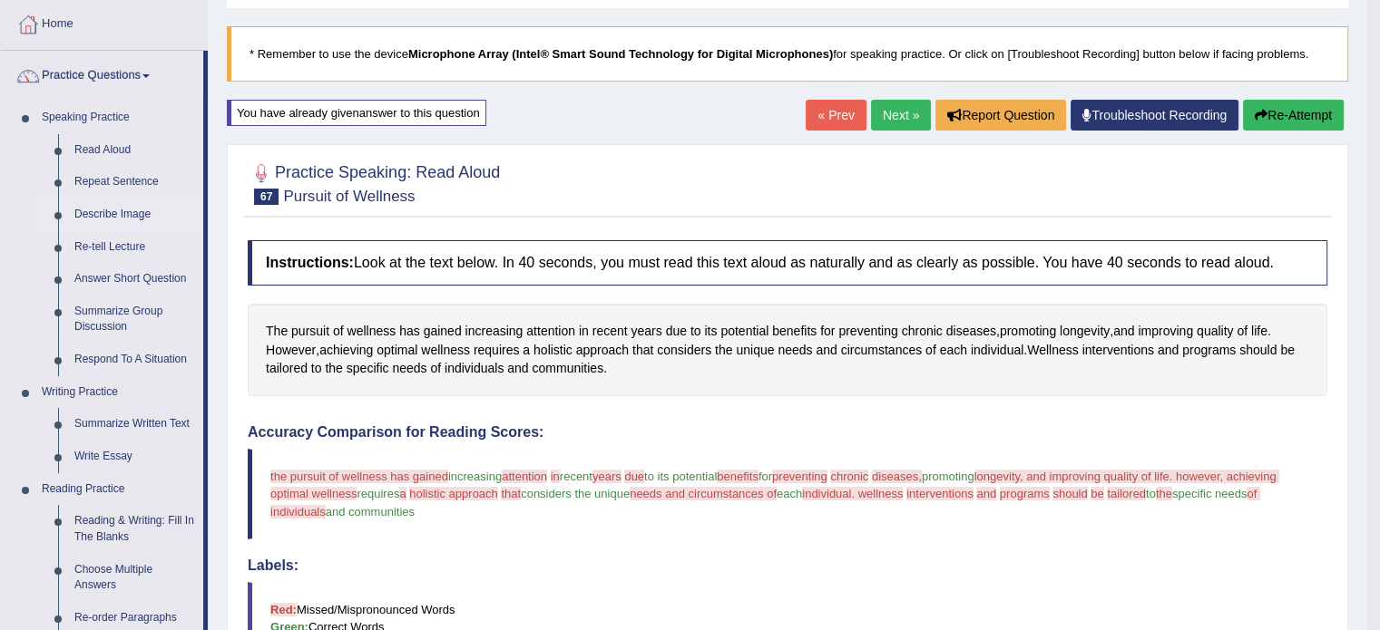
click at [120, 210] on link "Describe Image" at bounding box center [134, 215] width 137 height 33
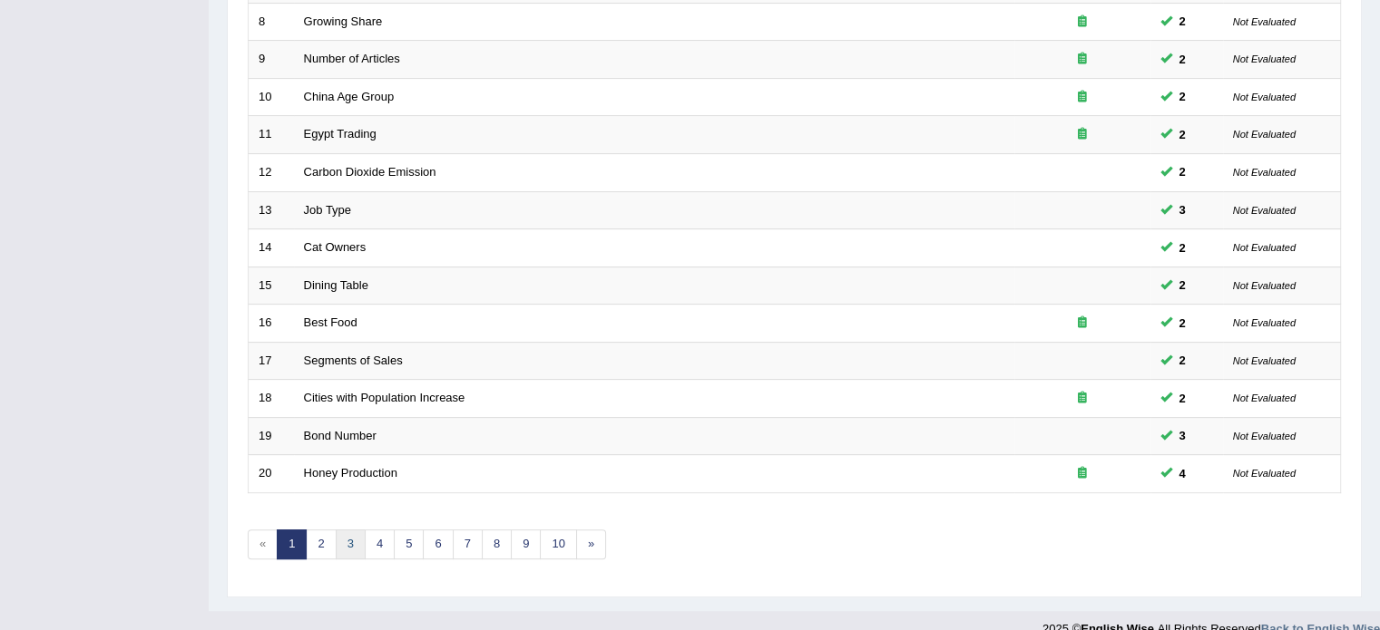
click at [341, 543] on link "3" at bounding box center [351, 545] width 30 height 30
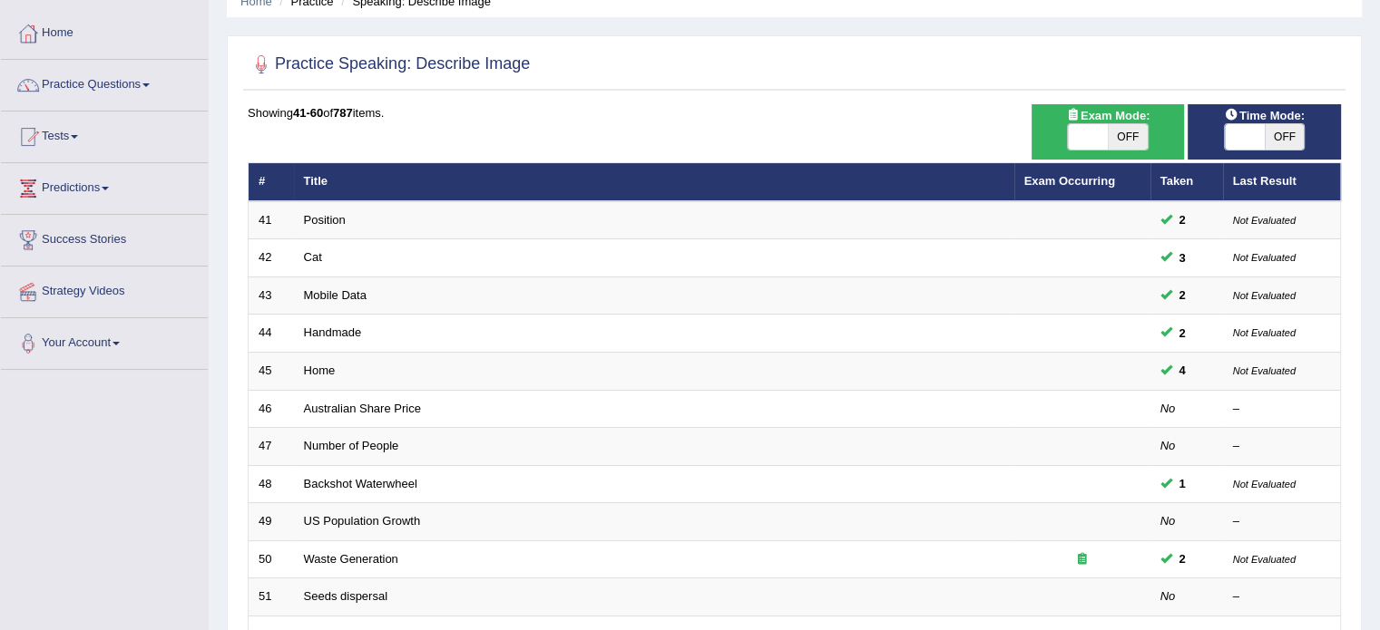
scroll to position [91, 0]
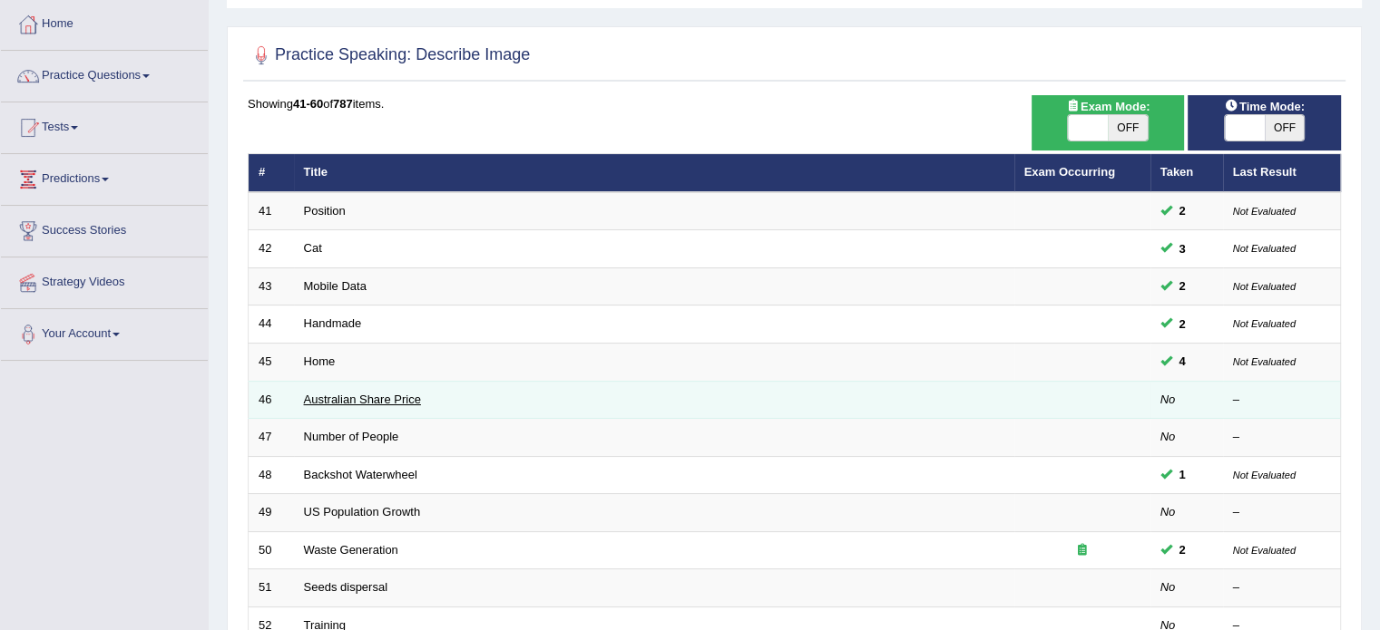
click at [381, 398] on link "Australian Share Price" at bounding box center [362, 400] width 117 height 14
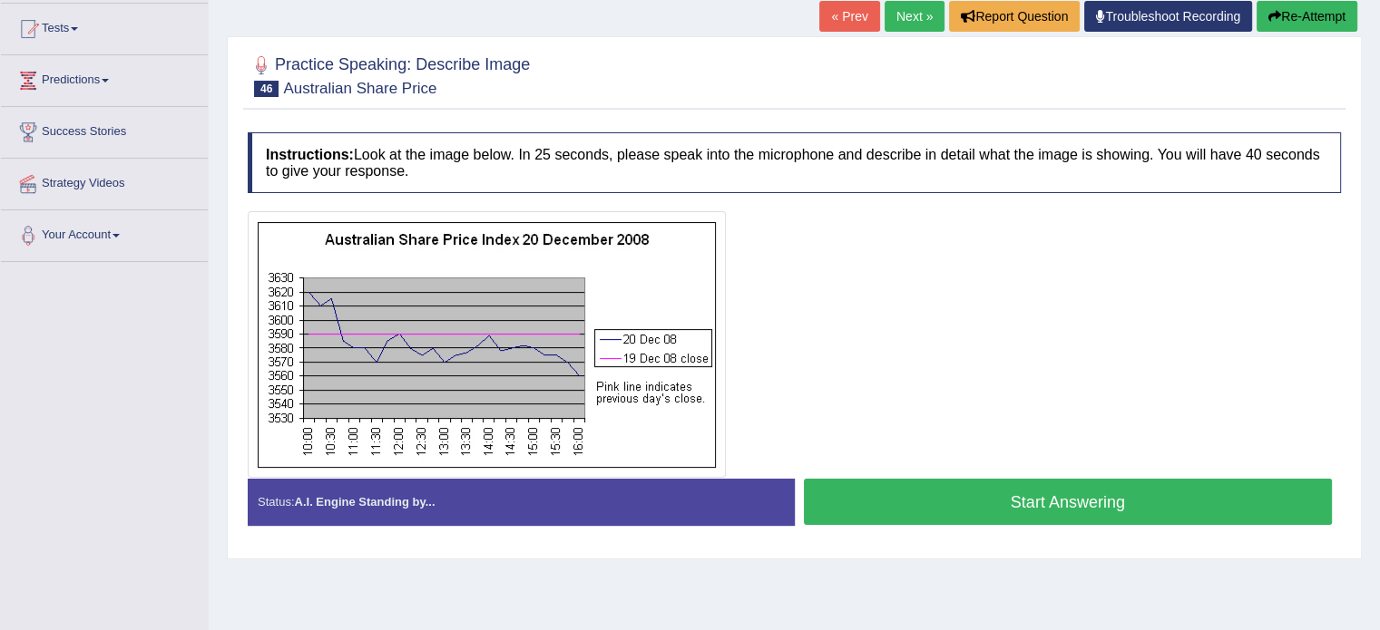
scroll to position [272, 0]
